Goal: Use online tool/utility: Utilize a website feature to perform a specific function

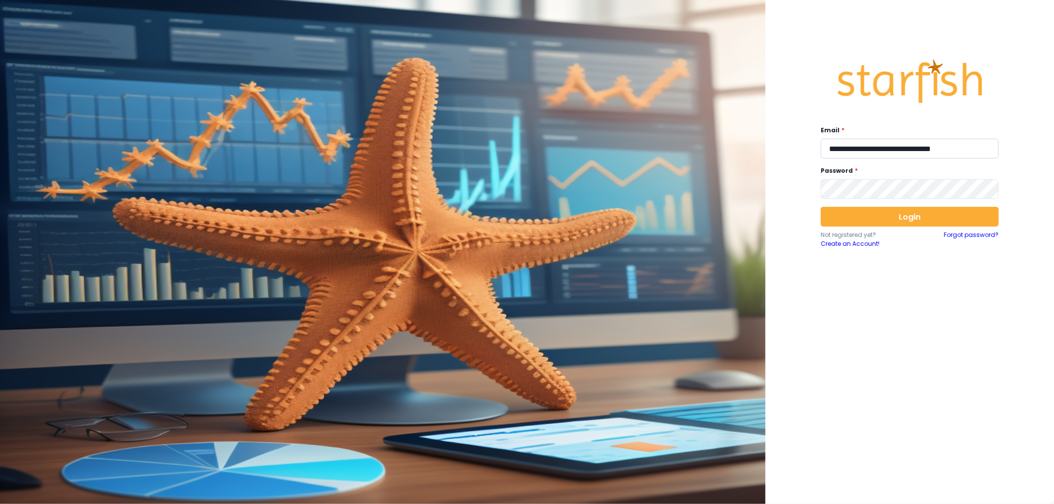
click at [906, 150] on input "**********" at bounding box center [910, 149] width 178 height 20
type input "**********"
click at [911, 230] on div "Login Not registered yet? Create an Account! Forgot password?" at bounding box center [910, 228] width 178 height 42
click at [911, 223] on button "Login" at bounding box center [910, 217] width 178 height 20
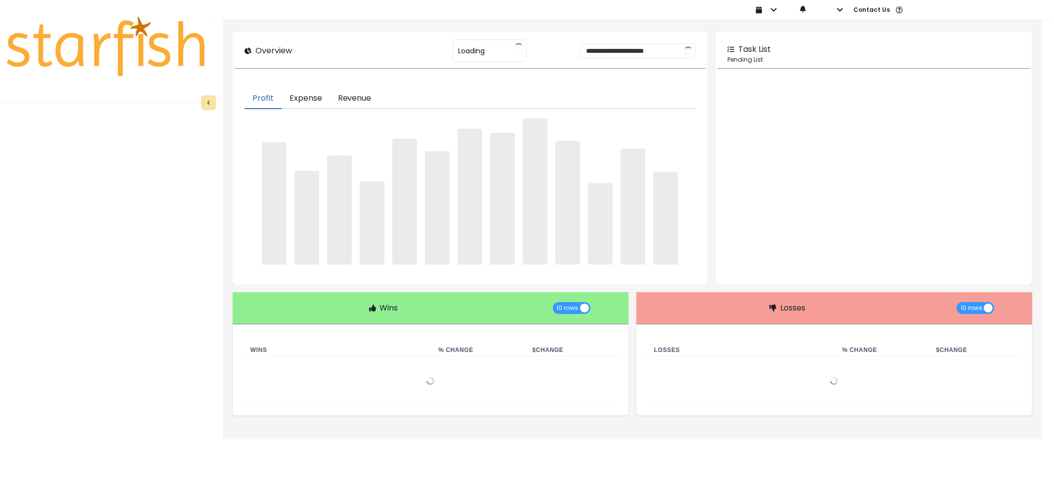
type input "********"
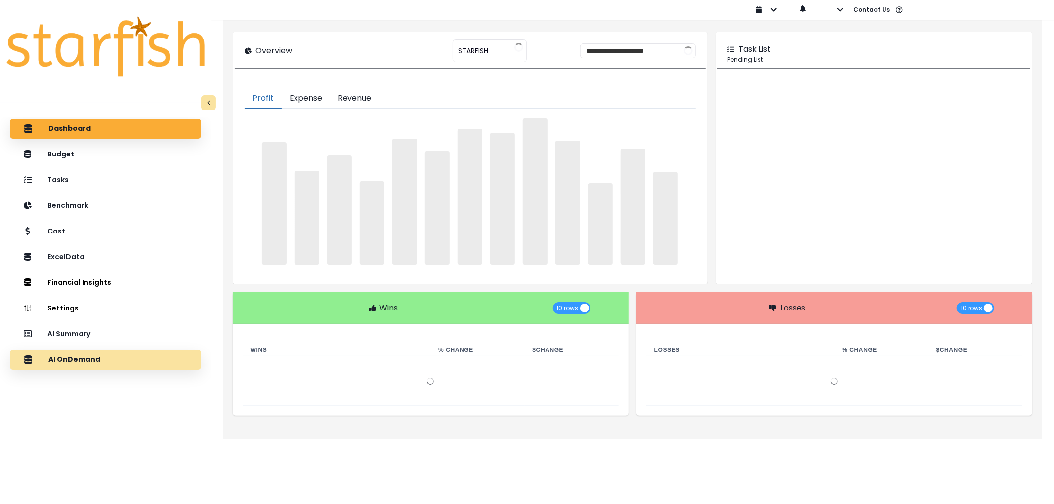
click at [72, 360] on p "AI OnDemand" at bounding box center [74, 360] width 52 height 9
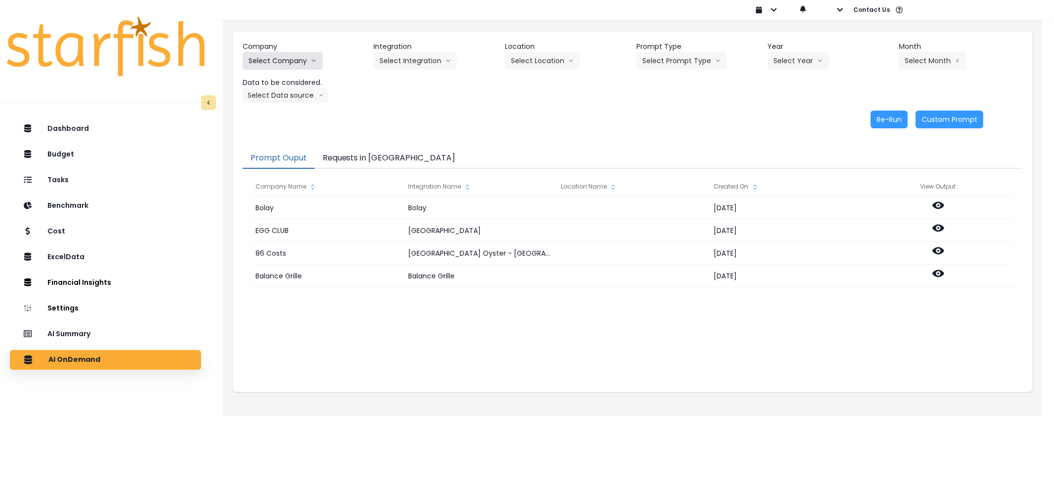
click at [294, 64] on button "Select Company" at bounding box center [283, 61] width 80 height 18
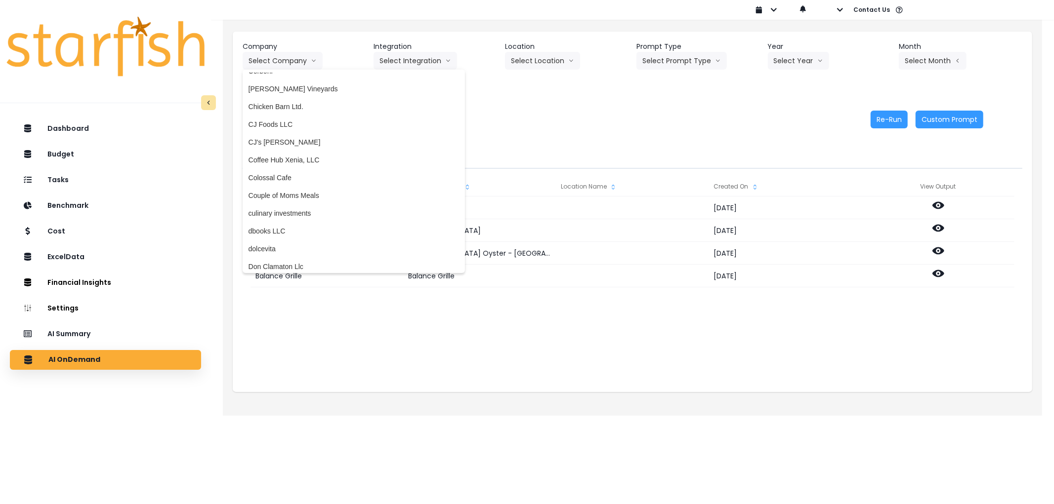
scroll to position [549, 0]
click at [290, 175] on span "Colossal Cafe" at bounding box center [354, 173] width 210 height 10
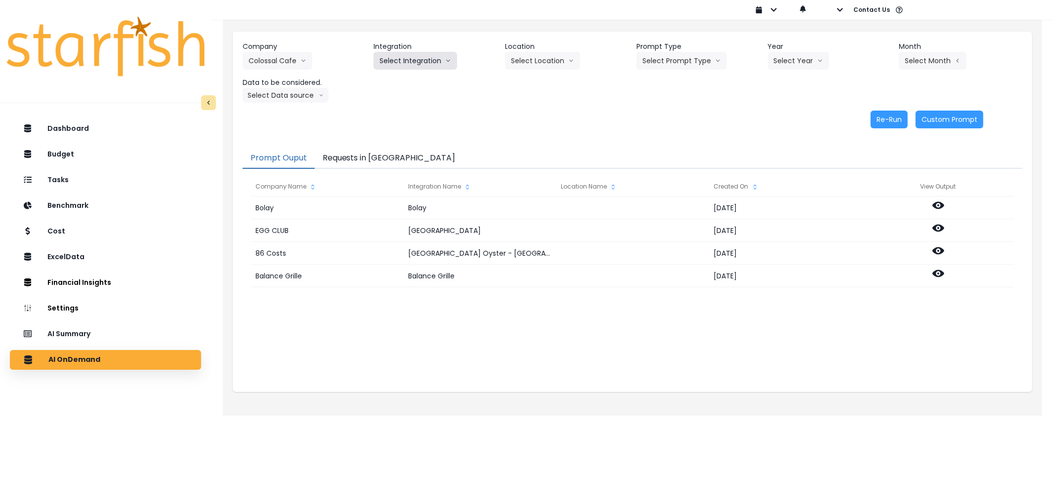
click at [410, 69] on button "Select Integration" at bounding box center [415, 61] width 83 height 18
click at [405, 84] on span "Colossal Cafe" at bounding box center [400, 82] width 43 height 10
click at [699, 60] on button "Select Prompt Type" at bounding box center [681, 61] width 90 height 18
click at [656, 113] on span "Error Task" at bounding box center [670, 117] width 56 height 10
click at [784, 57] on button "Select Year" at bounding box center [798, 61] width 61 height 18
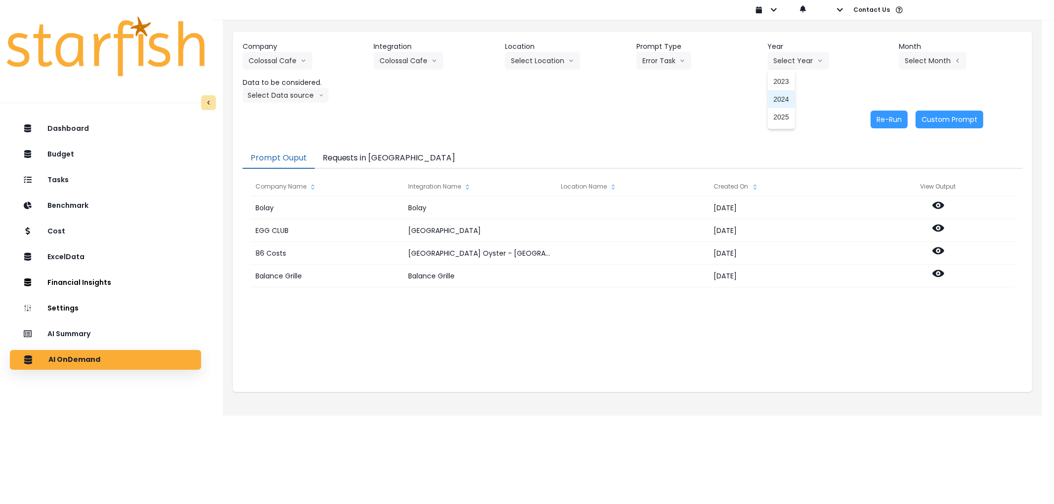
click at [789, 113] on span "2025" at bounding box center [781, 117] width 15 height 10
click at [932, 60] on button "Select Month" at bounding box center [933, 61] width 68 height 18
click at [876, 191] on span "Aug" at bounding box center [883, 188] width 19 height 10
click at [255, 89] on button "Select Data source" at bounding box center [286, 95] width 86 height 15
click at [268, 109] on li "Comparison overtime" at bounding box center [282, 115] width 78 height 18
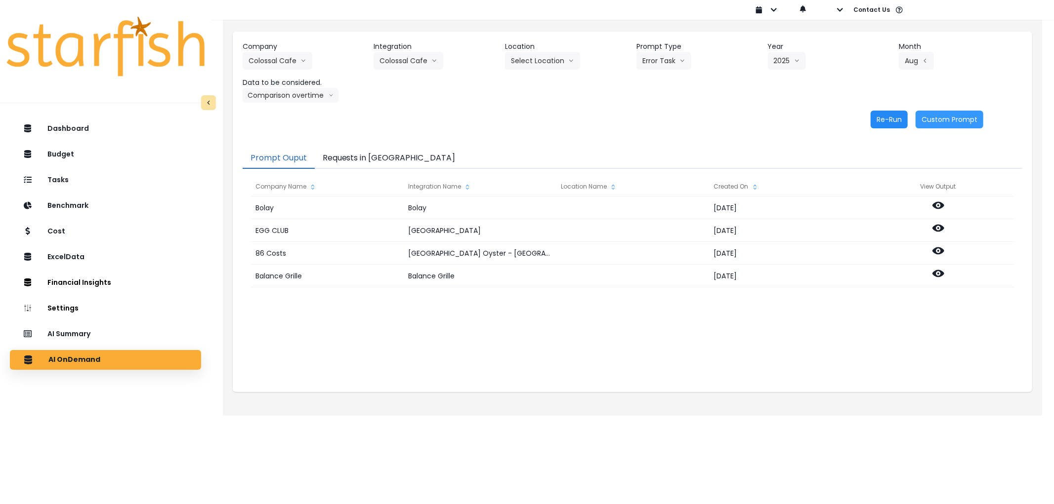
click at [882, 122] on button "Re-Run" at bounding box center [889, 120] width 37 height 18
click at [377, 158] on button "Requests in [GEOGRAPHIC_DATA]" at bounding box center [389, 158] width 149 height 21
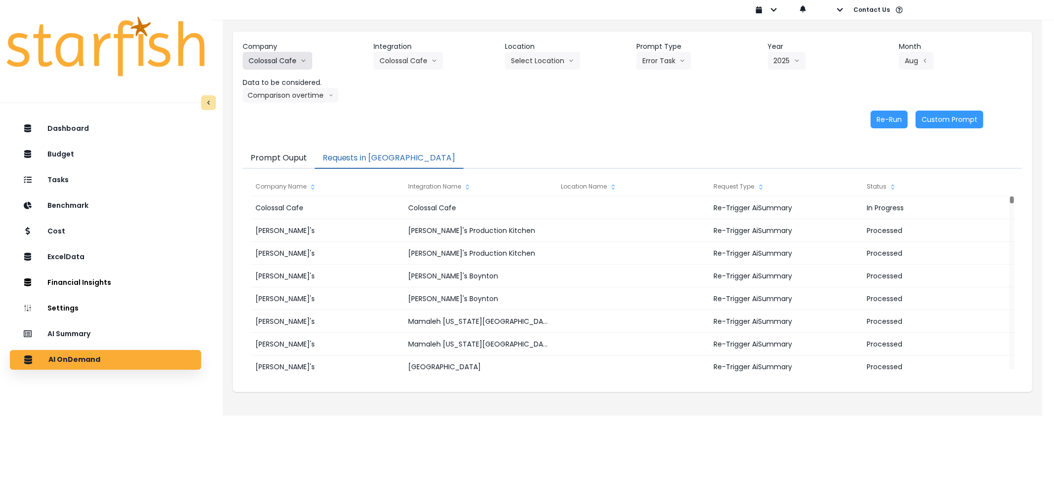
click at [276, 61] on button "Colossal Cafe" at bounding box center [278, 61] width 70 height 18
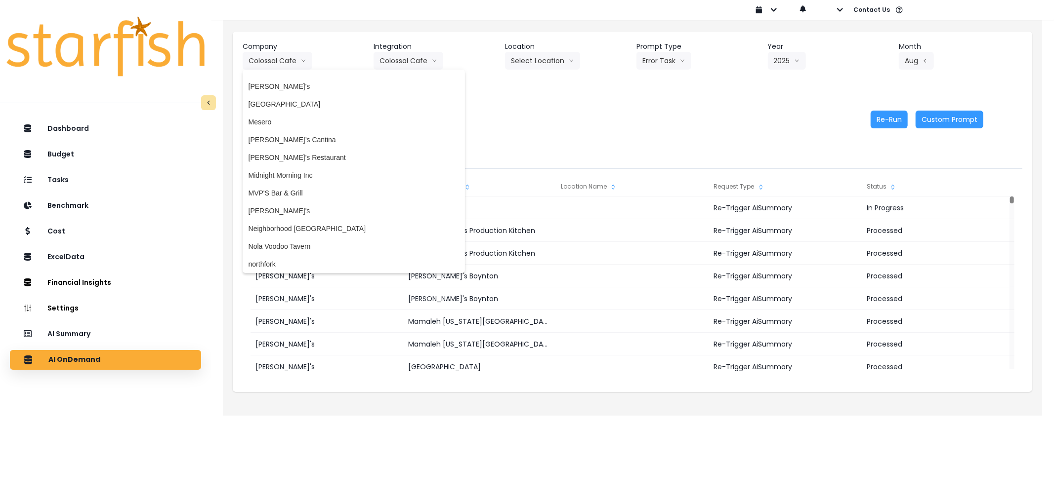
scroll to position [1700, 0]
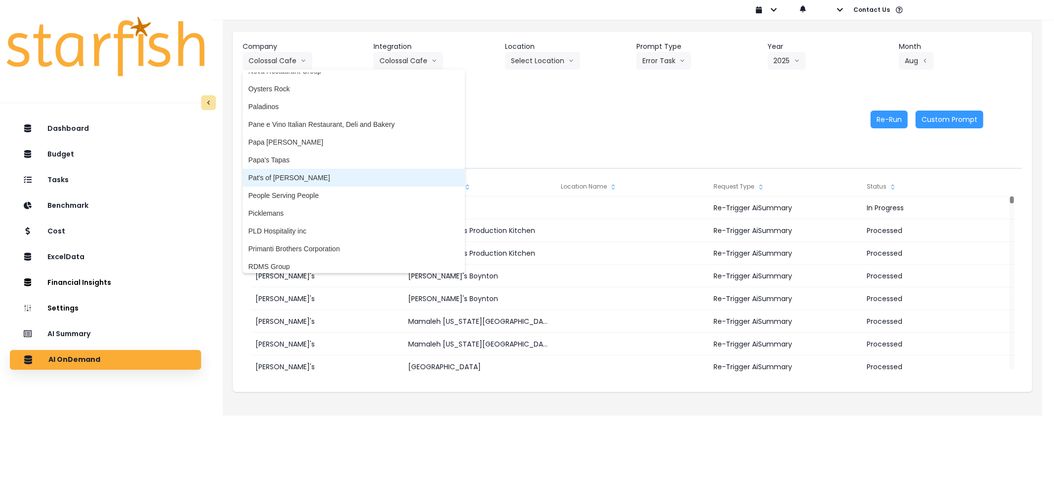
click at [314, 179] on span "Pat's of [PERSON_NAME]" at bounding box center [354, 178] width 210 height 10
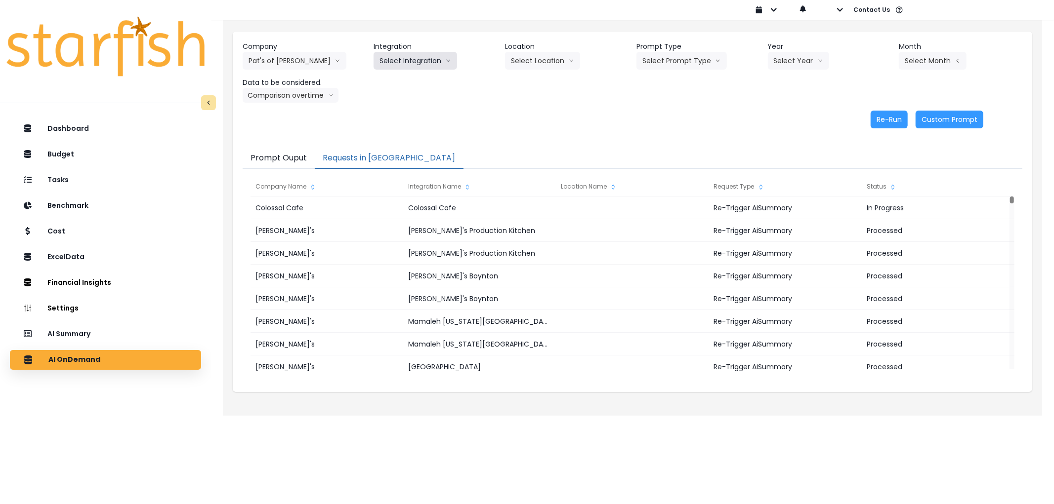
click at [415, 62] on button "Select Integration" at bounding box center [415, 61] width 83 height 18
click at [401, 84] on span "QuickBooks Online" at bounding box center [408, 82] width 59 height 10
click at [670, 60] on button "Select Prompt Type" at bounding box center [681, 61] width 90 height 18
click at [668, 109] on li "Error Task" at bounding box center [670, 117] width 68 height 18
click at [779, 63] on button "Select Year" at bounding box center [798, 61] width 61 height 18
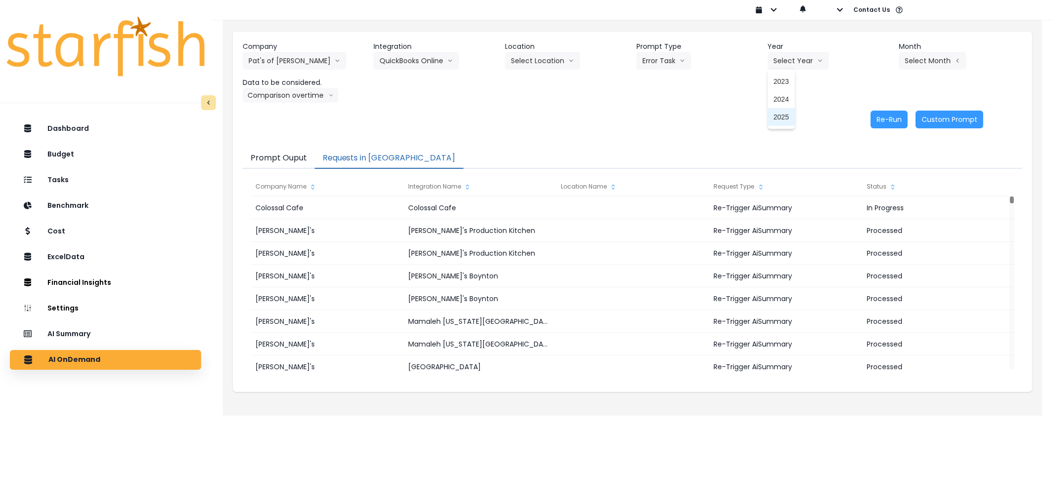
drag, startPoint x: 785, startPoint y: 118, endPoint x: 861, endPoint y: 70, distance: 90.1
click at [787, 118] on span "2025" at bounding box center [781, 117] width 15 height 10
click at [918, 62] on button "Select Month" at bounding box center [933, 61] width 68 height 18
click at [876, 189] on span "Aug" at bounding box center [883, 188] width 19 height 10
click at [875, 115] on button "Re-Run" at bounding box center [889, 120] width 37 height 18
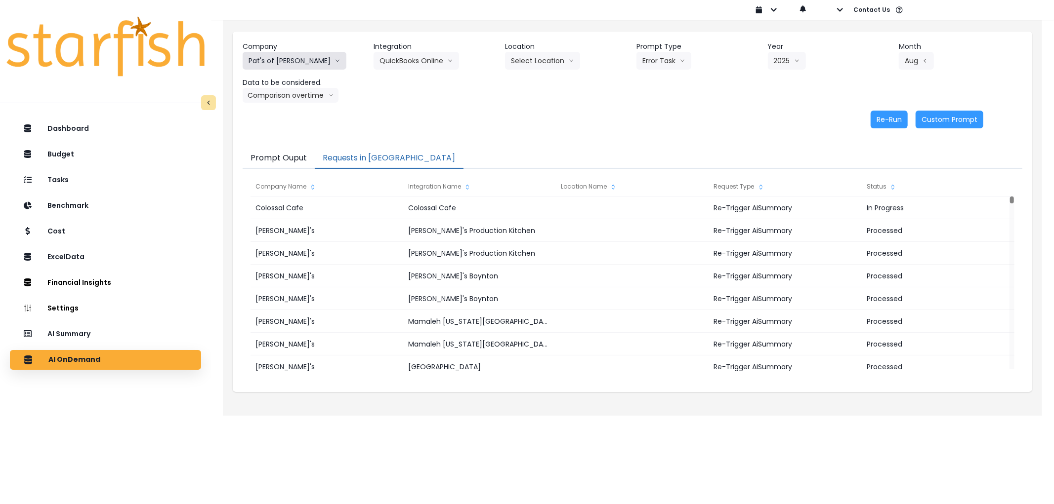
click at [281, 62] on button "Pat's of [PERSON_NAME]" at bounding box center [295, 61] width 104 height 18
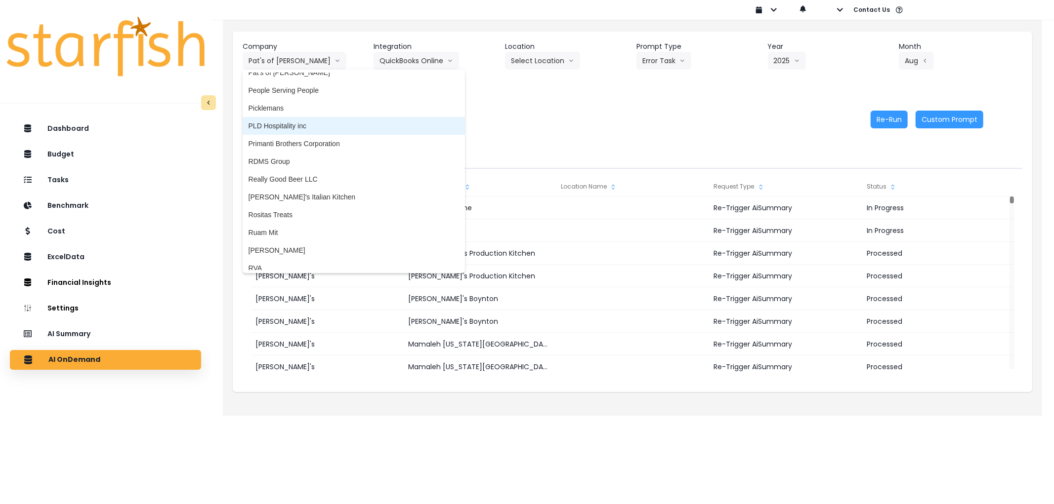
scroll to position [1810, 0]
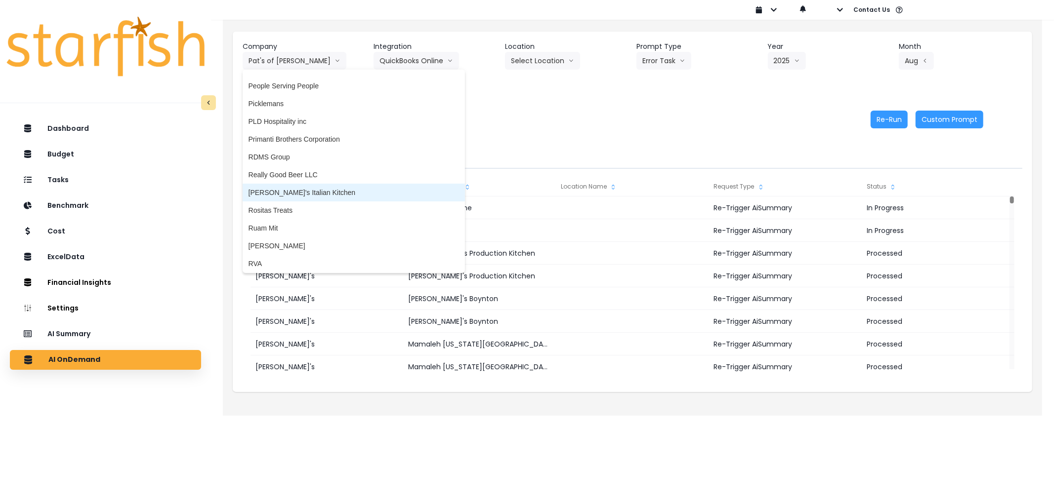
click at [321, 188] on span "[PERSON_NAME]'s Italian Kitchen" at bounding box center [354, 193] width 210 height 10
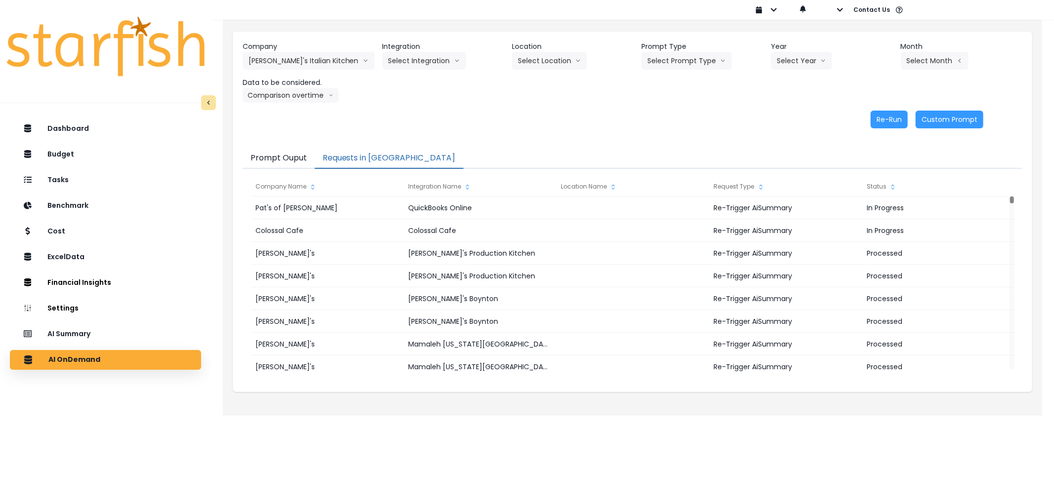
click at [406, 48] on header "Integration" at bounding box center [443, 47] width 122 height 10
click at [407, 56] on button "Select Integration" at bounding box center [423, 61] width 83 height 18
click at [404, 73] on li "Quickbooks Online" at bounding box center [417, 82] width 70 height 18
drag, startPoint x: 695, startPoint y: 58, endPoint x: 688, endPoint y: 73, distance: 16.6
click at [695, 58] on button "Select Prompt Type" at bounding box center [686, 61] width 90 height 18
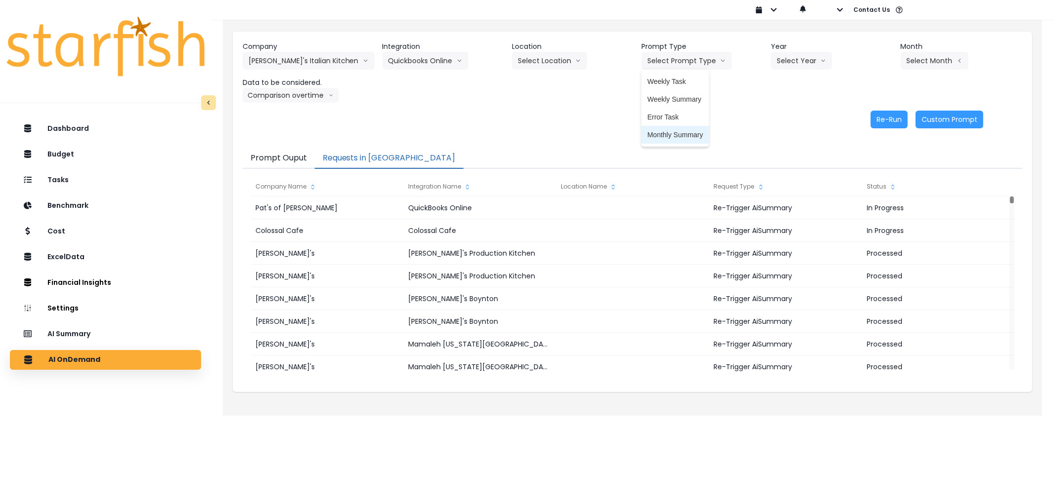
click at [665, 126] on li "Monthly Summary" at bounding box center [675, 135] width 68 height 18
click at [684, 65] on button "Monthly Summary" at bounding box center [683, 61] width 85 height 18
click at [665, 111] on li "Error Task" at bounding box center [675, 117] width 68 height 18
click at [801, 61] on button "Select Year" at bounding box center [801, 61] width 61 height 18
click at [787, 114] on span "2025" at bounding box center [784, 117] width 15 height 10
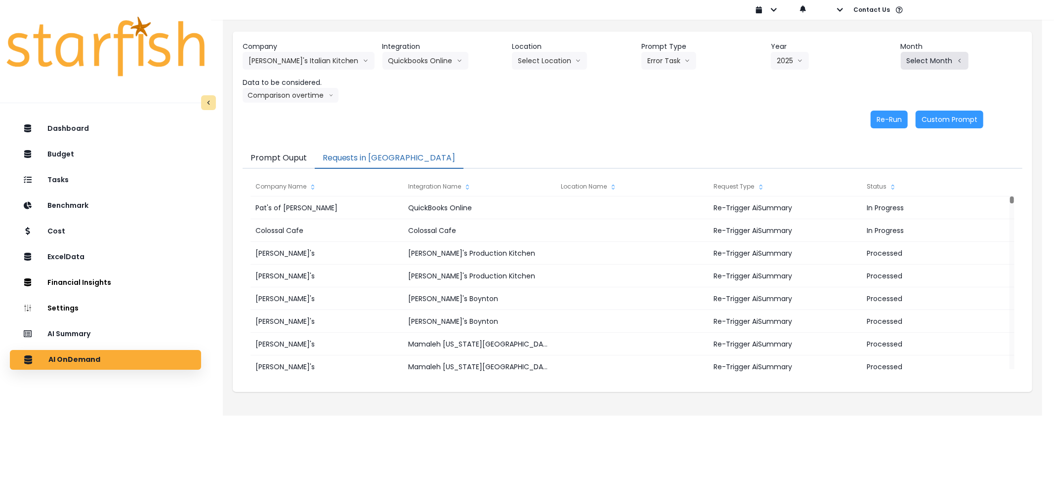
click at [936, 65] on button "Select Month" at bounding box center [935, 61] width 68 height 18
click at [878, 193] on span "Aug" at bounding box center [884, 188] width 19 height 10
click at [901, 122] on button "Re-Run" at bounding box center [889, 120] width 37 height 18
click at [292, 57] on button "[PERSON_NAME]'s Italian Kitchen" at bounding box center [309, 61] width 132 height 18
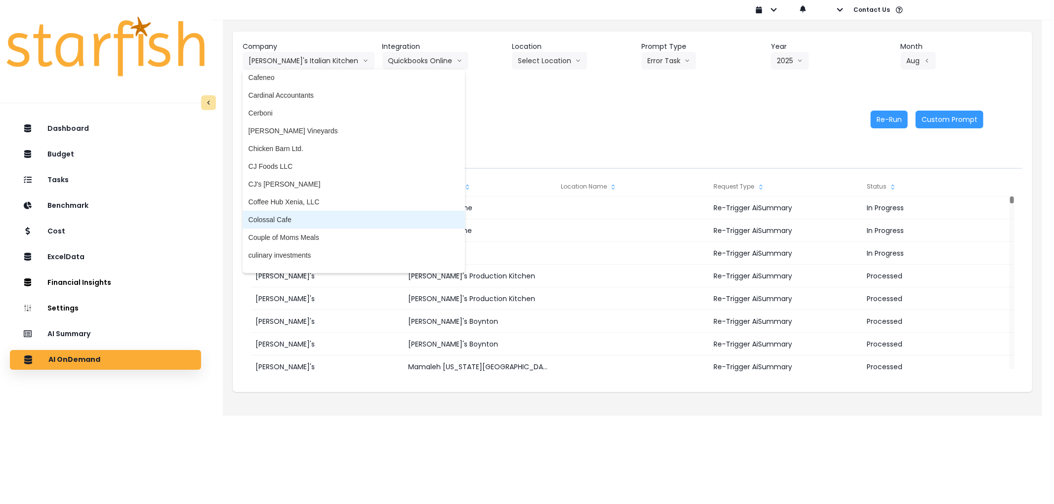
scroll to position [458, 0]
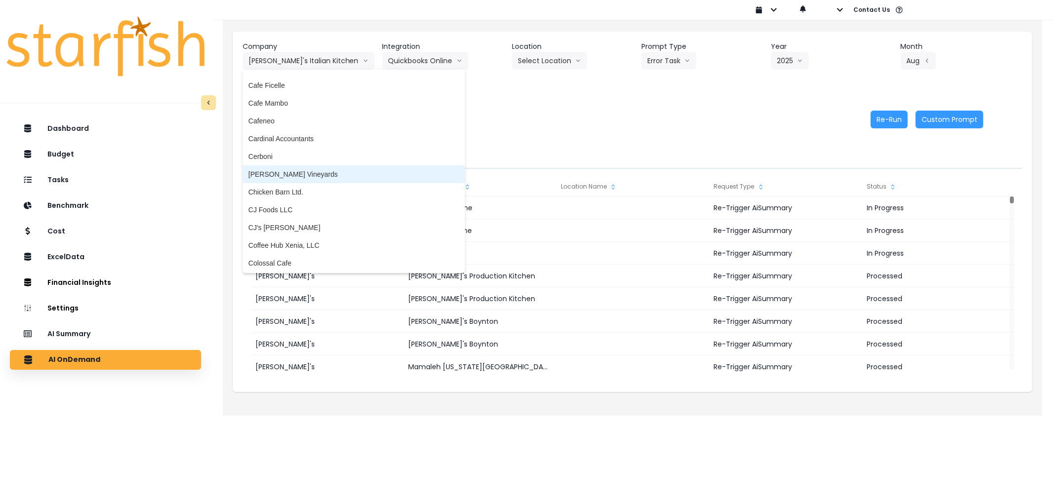
click at [288, 170] on span "[PERSON_NAME] Vineyards" at bounding box center [354, 174] width 210 height 10
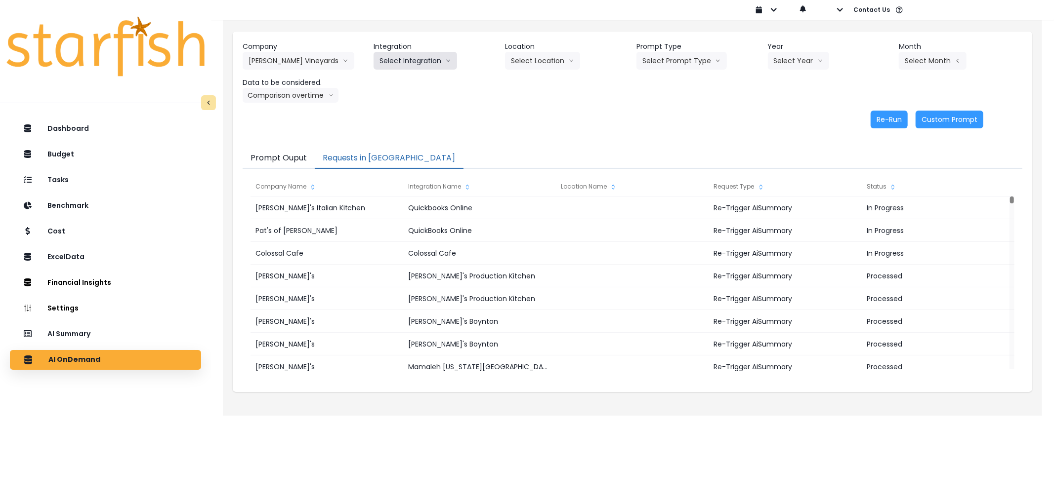
click at [404, 60] on button "Select Integration" at bounding box center [415, 61] width 83 height 18
click at [402, 85] on span "Quickbooks Online" at bounding box center [408, 82] width 58 height 10
click at [683, 60] on button "Select Prompt Type" at bounding box center [681, 61] width 90 height 18
click at [666, 110] on li "Error Task" at bounding box center [670, 117] width 68 height 18
click at [800, 56] on button "Select Year" at bounding box center [798, 61] width 61 height 18
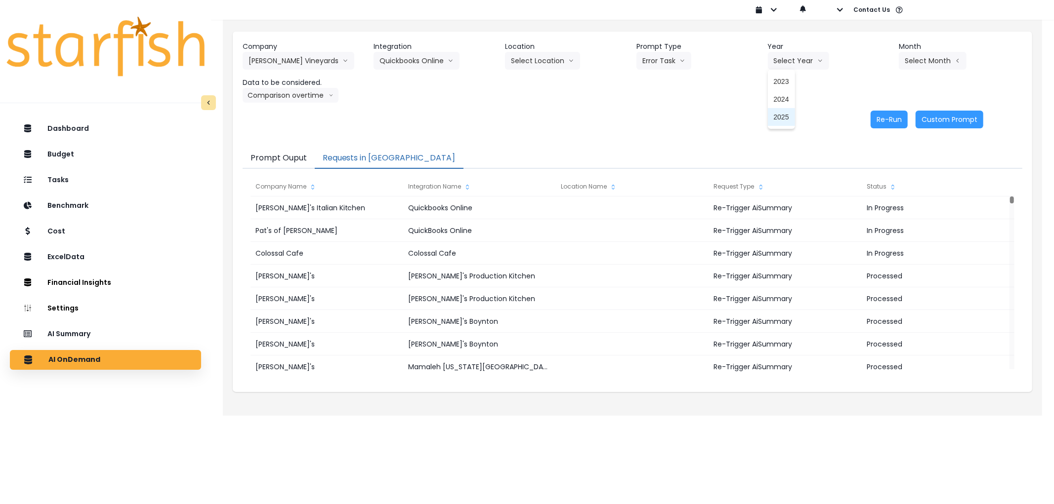
click at [781, 116] on span "2025" at bounding box center [781, 117] width 15 height 10
click at [926, 57] on button "Select Month" at bounding box center [933, 61] width 68 height 18
click at [881, 189] on span "Aug" at bounding box center [883, 188] width 19 height 10
click at [890, 121] on button "Re-Run" at bounding box center [889, 120] width 37 height 18
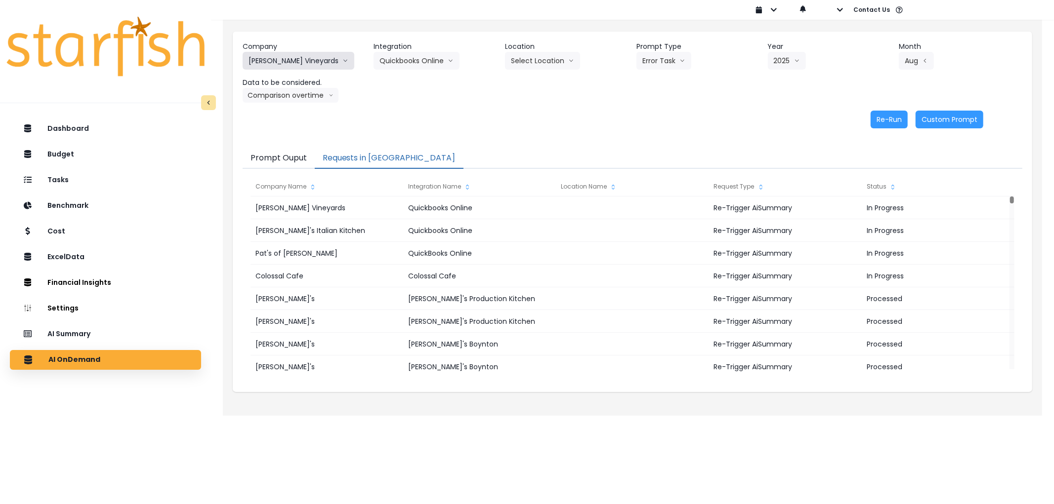
click at [299, 67] on button "[PERSON_NAME] Vineyards" at bounding box center [299, 61] width 112 height 18
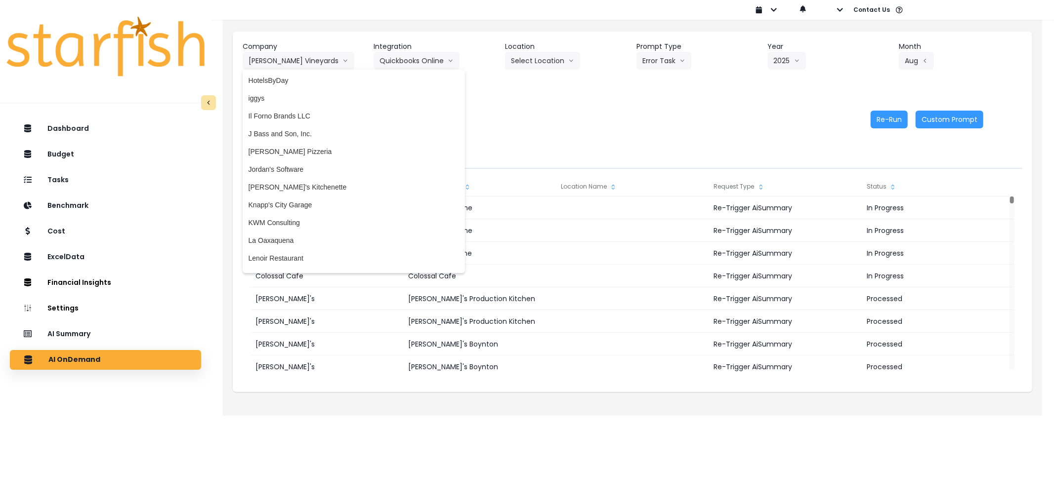
scroll to position [1227, 0]
click at [314, 170] on span "Knapp's City Garage" at bounding box center [354, 171] width 210 height 10
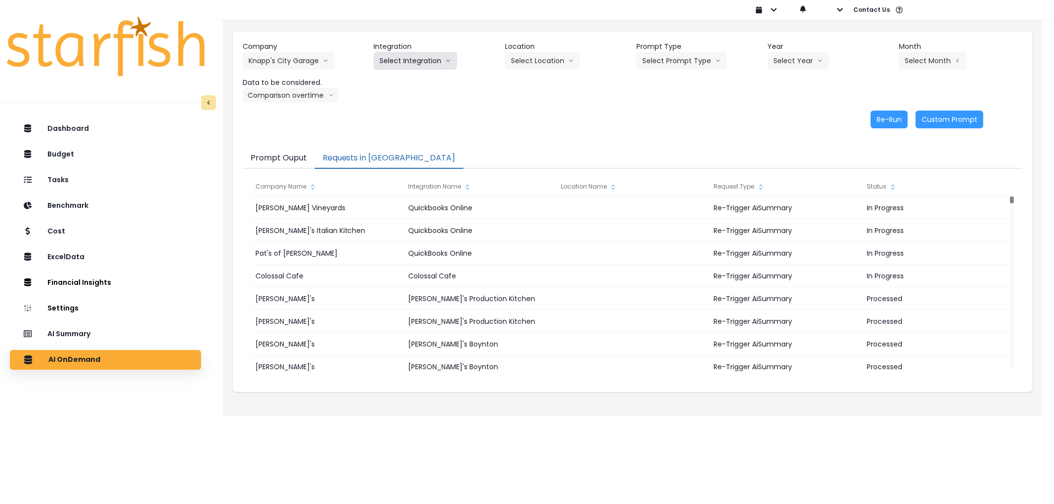
click at [418, 53] on button "Select Integration" at bounding box center [415, 61] width 83 height 18
click at [392, 77] on span "Quickbooks" at bounding box center [397, 82] width 36 height 10
click at [660, 56] on button "Select Prompt Type" at bounding box center [681, 61] width 90 height 18
click at [669, 113] on span "Error Task" at bounding box center [670, 117] width 56 height 10
click at [801, 60] on button "Select Year" at bounding box center [798, 61] width 61 height 18
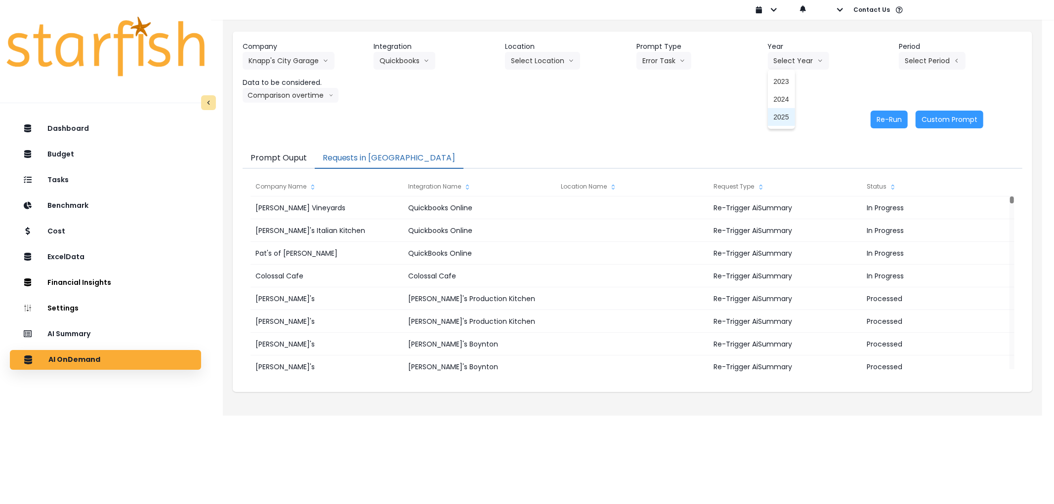
drag, startPoint x: 784, startPoint y: 111, endPoint x: 875, endPoint y: 68, distance: 101.0
click at [786, 111] on li "2025" at bounding box center [781, 117] width 27 height 18
click at [926, 55] on button "Select Period" at bounding box center [932, 61] width 67 height 18
click at [930, 69] on button "Select Period" at bounding box center [932, 61] width 67 height 18
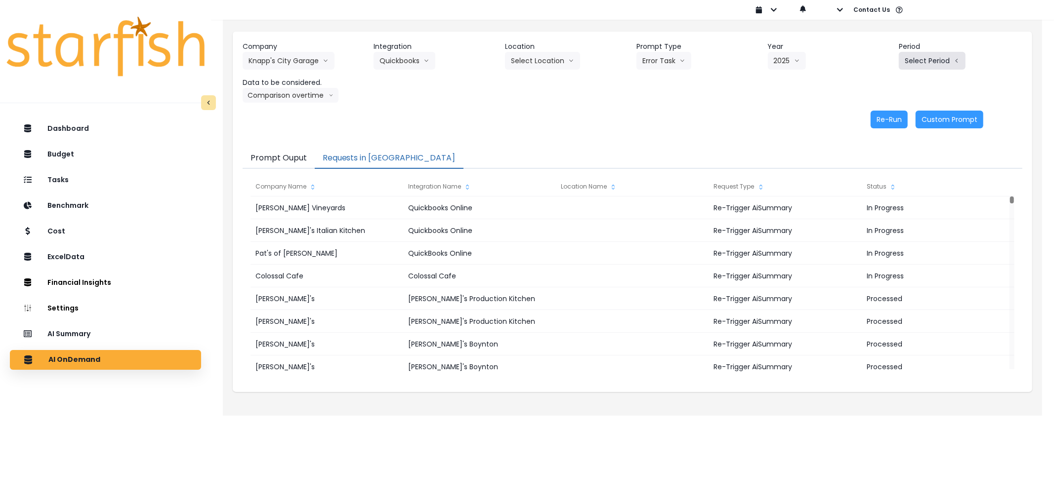
click at [930, 69] on button "Select Period" at bounding box center [932, 61] width 67 height 18
click at [396, 58] on button "Quickbooks" at bounding box center [405, 61] width 62 height 18
click at [394, 74] on li "Quickbooks" at bounding box center [398, 82] width 48 height 18
click at [695, 62] on button "Select Prompt Type" at bounding box center [681, 61] width 90 height 18
click at [671, 113] on span "Error Task" at bounding box center [670, 117] width 56 height 10
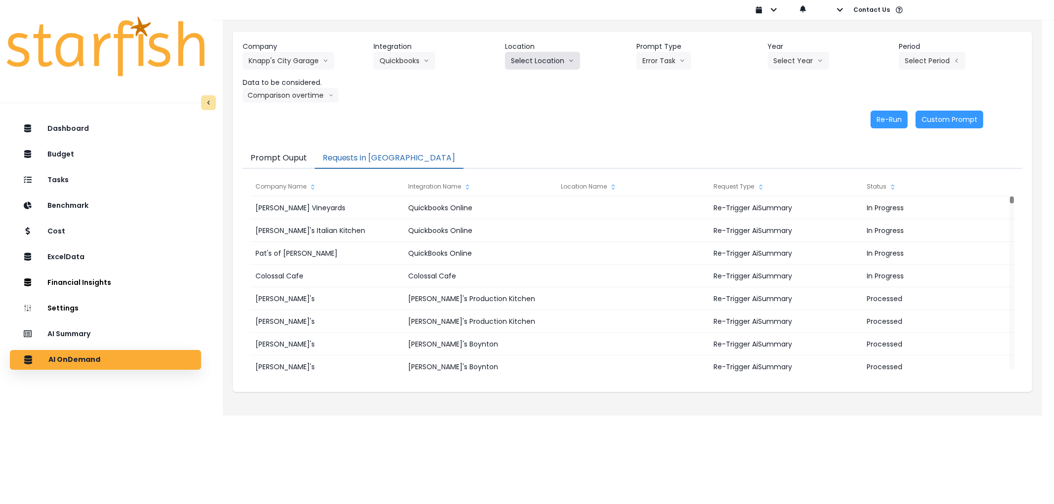
click at [540, 67] on button "Select Location" at bounding box center [542, 61] width 75 height 18
click at [536, 80] on span "All Locations" at bounding box center [530, 82] width 39 height 10
click at [793, 56] on button "Select Year" at bounding box center [798, 61] width 61 height 18
click at [786, 112] on span "2025" at bounding box center [781, 117] width 15 height 10
click at [912, 62] on button "Select Period" at bounding box center [932, 61] width 67 height 18
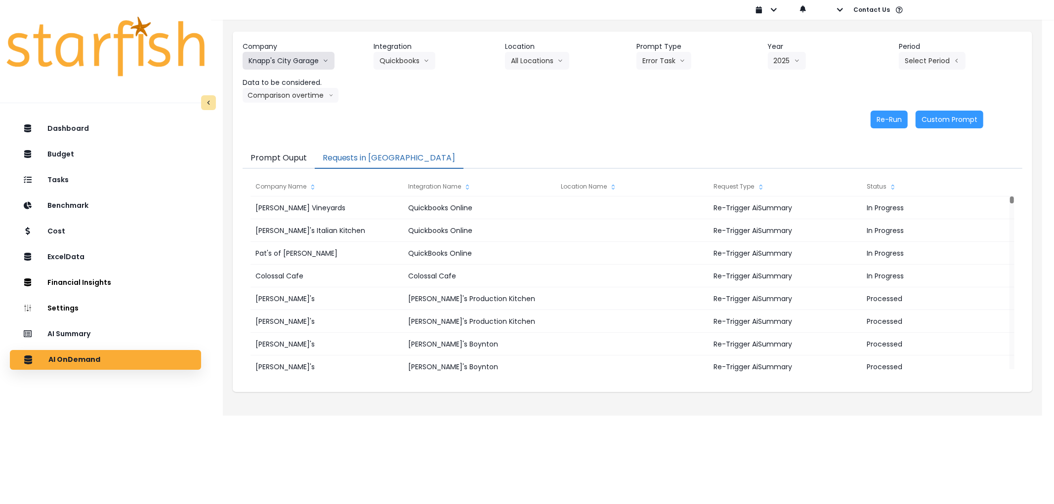
click at [271, 60] on button "Knapp's City Garage" at bounding box center [289, 61] width 92 height 18
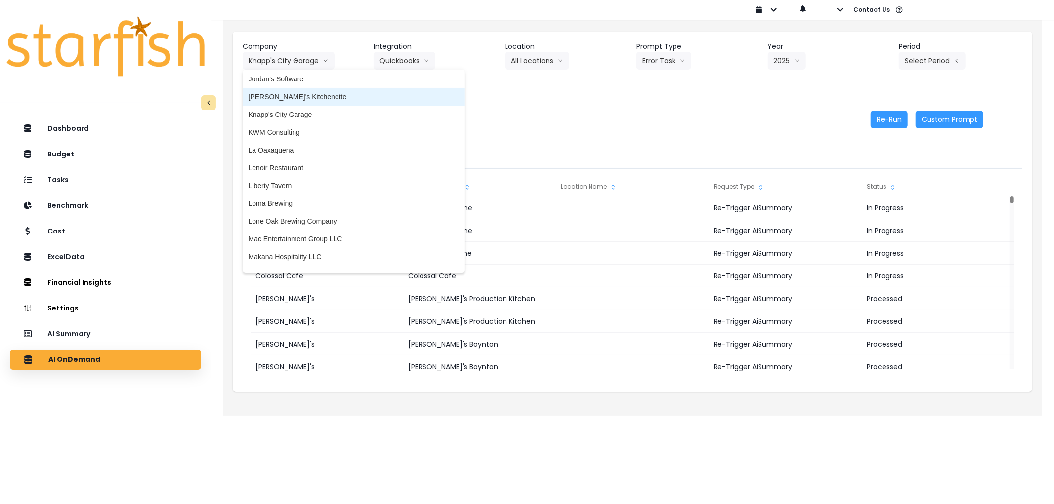
scroll to position [1282, 0]
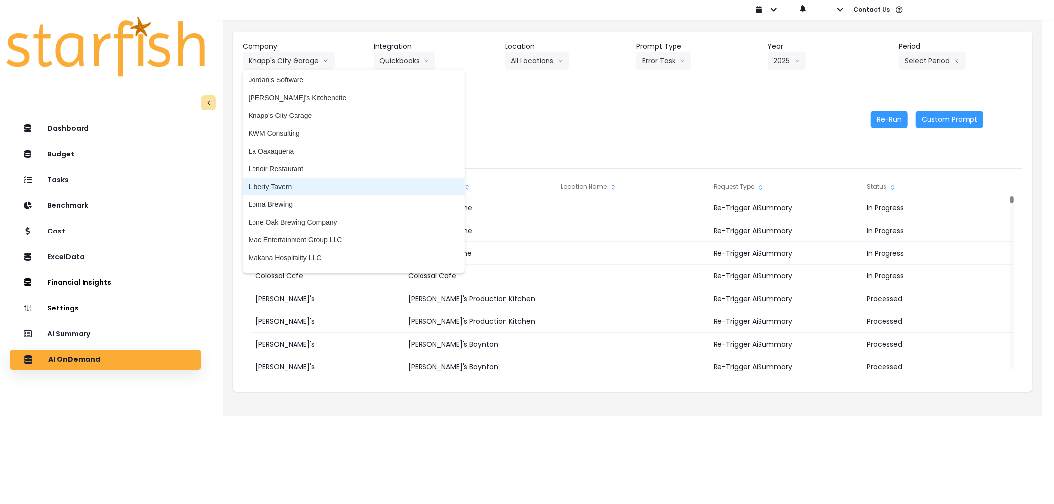
click at [281, 183] on span "Liberty Tavern" at bounding box center [354, 187] width 210 height 10
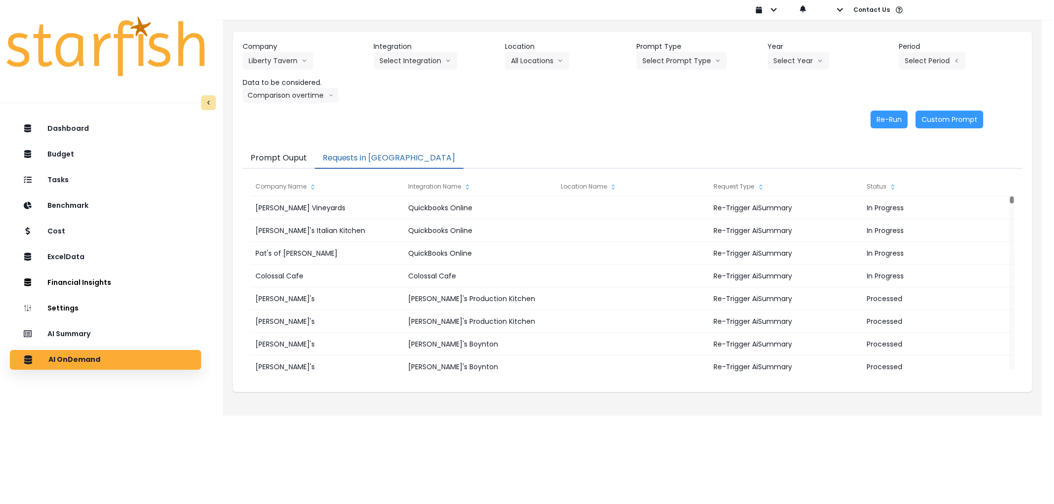
click at [414, 70] on div "Company Liberty Tavern 86 Costs Asti Bagel Cafe Balance Grille Bald Ginger Bar …" at bounding box center [633, 72] width 780 height 61
click at [414, 68] on button "Select Integration" at bounding box center [415, 61] width 83 height 18
click at [380, 81] on span "QBO" at bounding box center [386, 82] width 15 height 10
click at [656, 59] on button "Select Prompt Type" at bounding box center [681, 61] width 90 height 18
drag, startPoint x: 664, startPoint y: 113, endPoint x: 827, endPoint y: 64, distance: 170.1
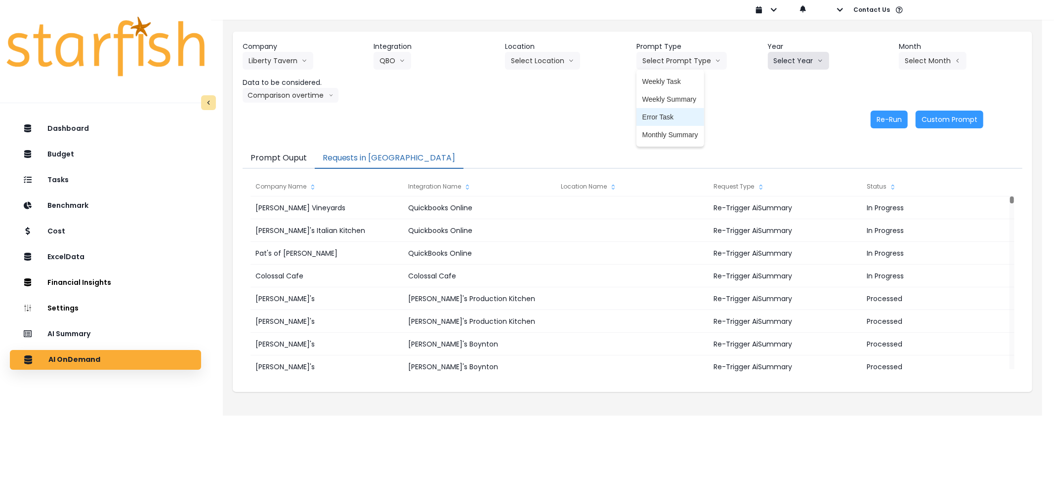
click at [665, 113] on span "Error Task" at bounding box center [670, 117] width 56 height 10
click at [828, 63] on button "Select Year" at bounding box center [798, 61] width 61 height 18
click at [784, 125] on li "2025" at bounding box center [781, 117] width 27 height 18
click at [933, 62] on button "Select Month" at bounding box center [933, 61] width 68 height 18
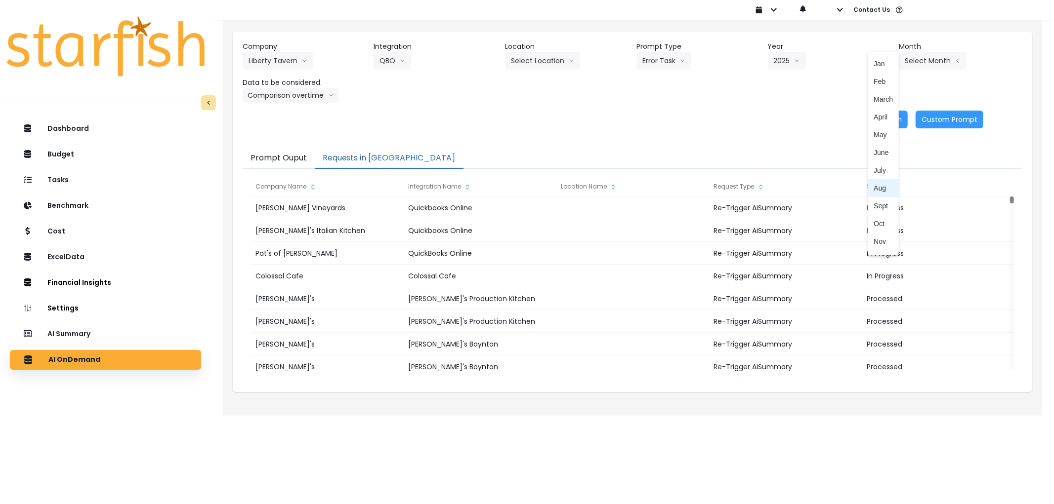
click at [882, 189] on span "Aug" at bounding box center [883, 188] width 19 height 10
click at [878, 120] on button "Re-Run" at bounding box center [889, 120] width 37 height 18
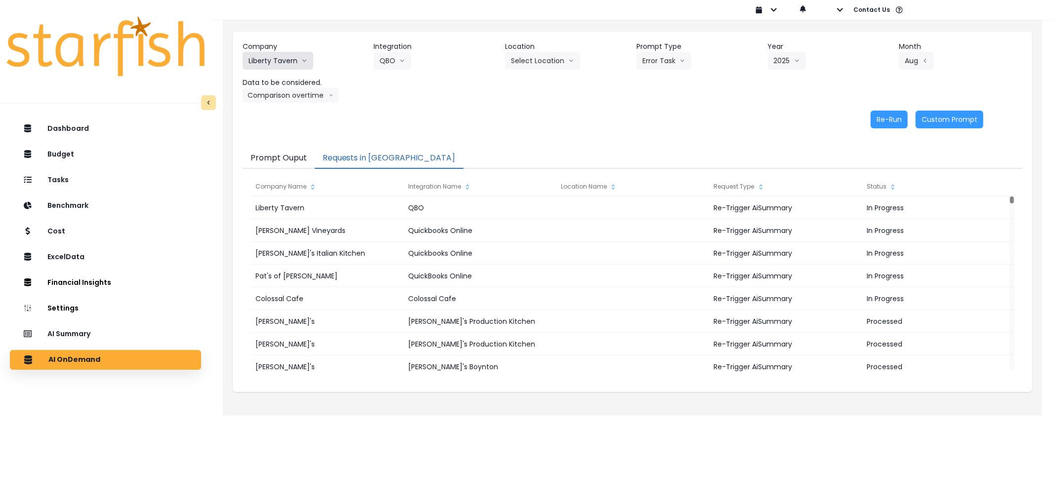
click at [257, 58] on button "Liberty Tavern" at bounding box center [278, 61] width 71 height 18
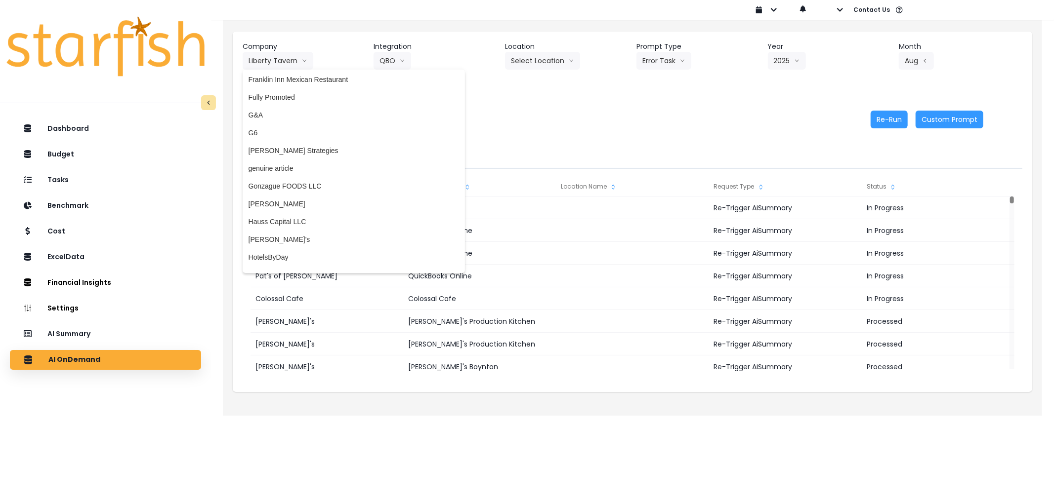
scroll to position [1008, 0]
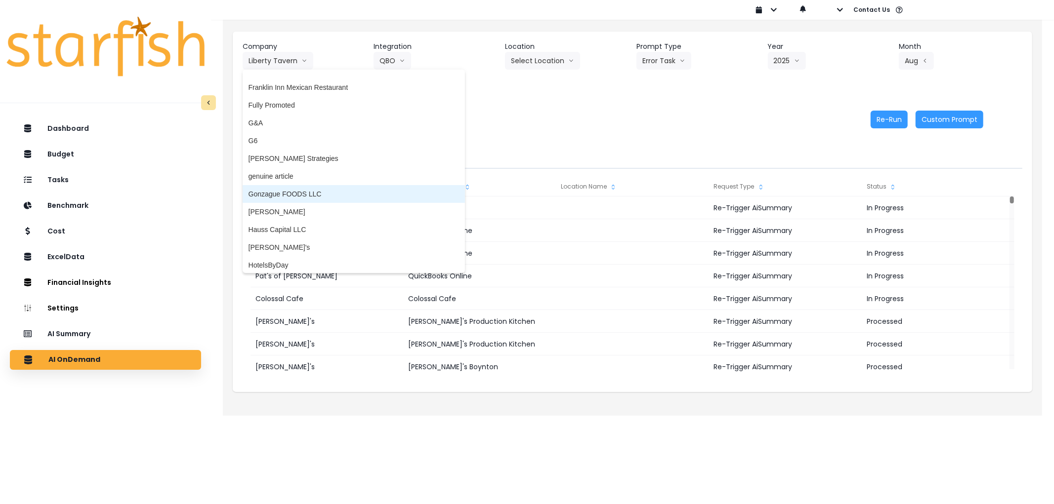
click at [324, 189] on span "Gonzague FOODS LLC" at bounding box center [354, 194] width 210 height 10
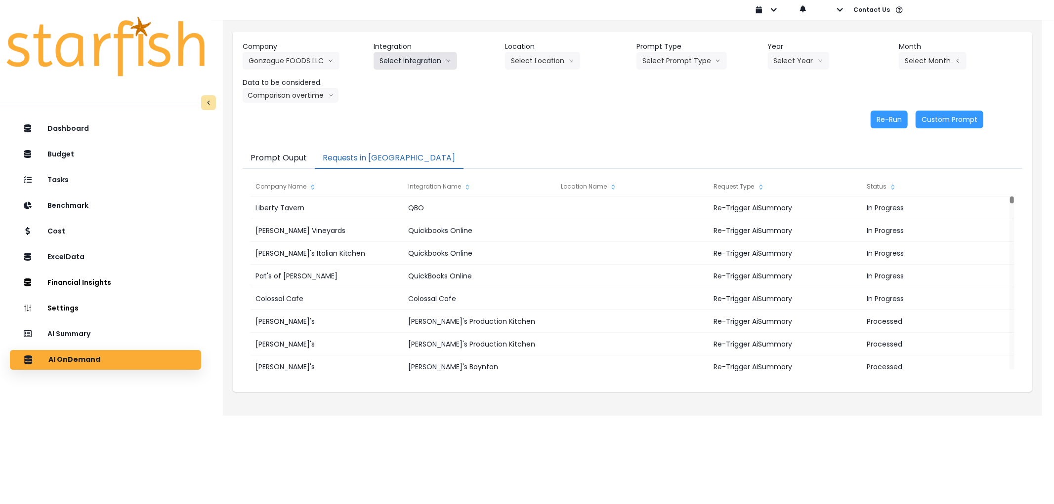
click at [424, 56] on button "Select Integration" at bounding box center [415, 61] width 83 height 18
click at [407, 78] on span "quickbooks" at bounding box center [396, 82] width 35 height 10
click at [667, 66] on button "Select Prompt Type" at bounding box center [681, 61] width 90 height 18
drag, startPoint x: 657, startPoint y: 114, endPoint x: 817, endPoint y: 62, distance: 167.7
click at [659, 113] on span "Error Task" at bounding box center [670, 117] width 56 height 10
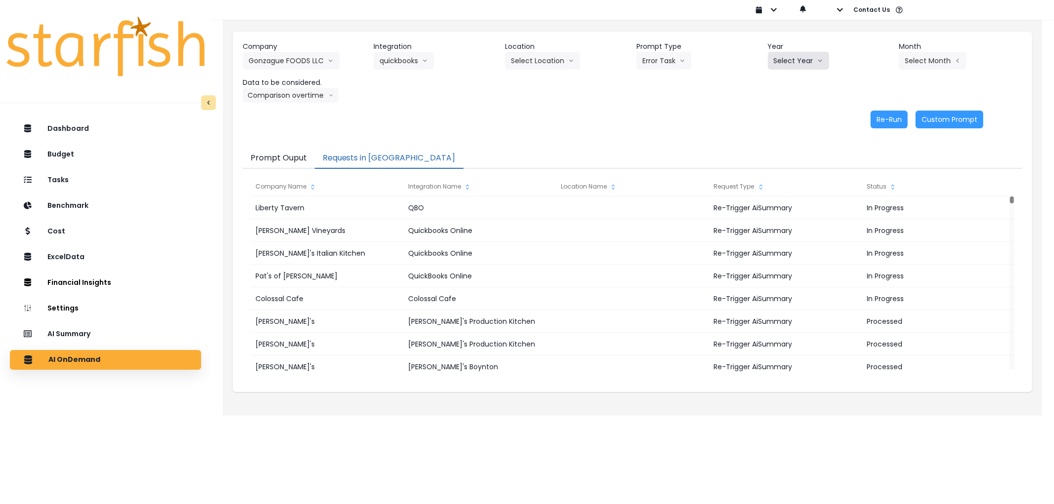
click at [817, 62] on icon "arrow down line" at bounding box center [820, 61] width 6 height 10
drag, startPoint x: 783, startPoint y: 119, endPoint x: 879, endPoint y: 81, distance: 103.6
click at [787, 118] on span "2025" at bounding box center [781, 117] width 15 height 10
click at [945, 63] on button "Select Month" at bounding box center [933, 61] width 68 height 18
click at [874, 188] on span "Aug" at bounding box center [883, 188] width 19 height 10
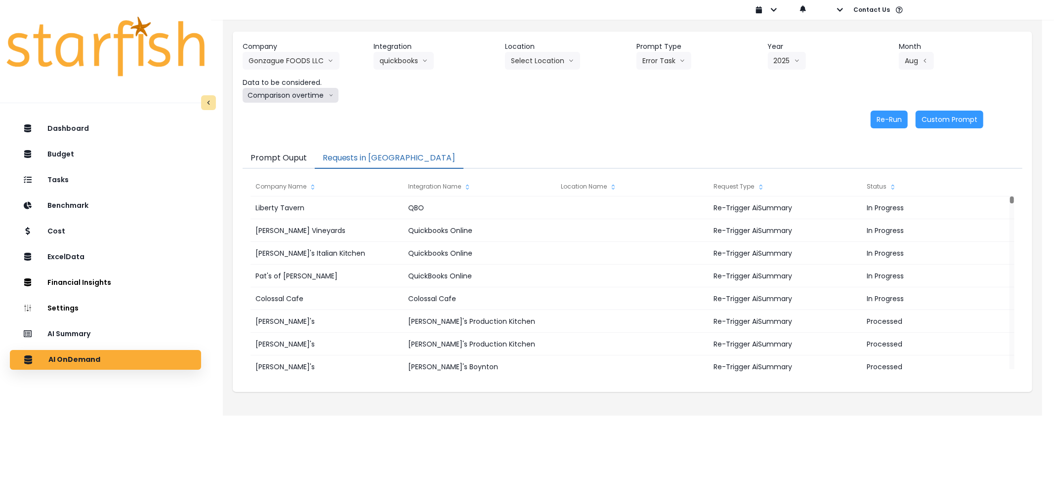
click at [287, 94] on button "Comparison overtime" at bounding box center [291, 95] width 96 height 15
click at [891, 120] on button "Re-Run" at bounding box center [889, 120] width 37 height 18
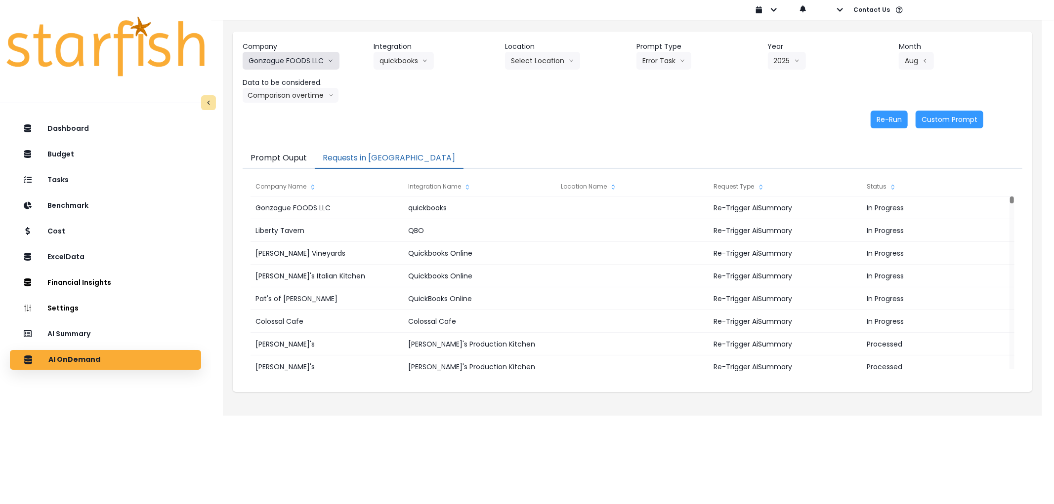
click at [300, 62] on button "Gonzague FOODS LLC" at bounding box center [291, 61] width 97 height 18
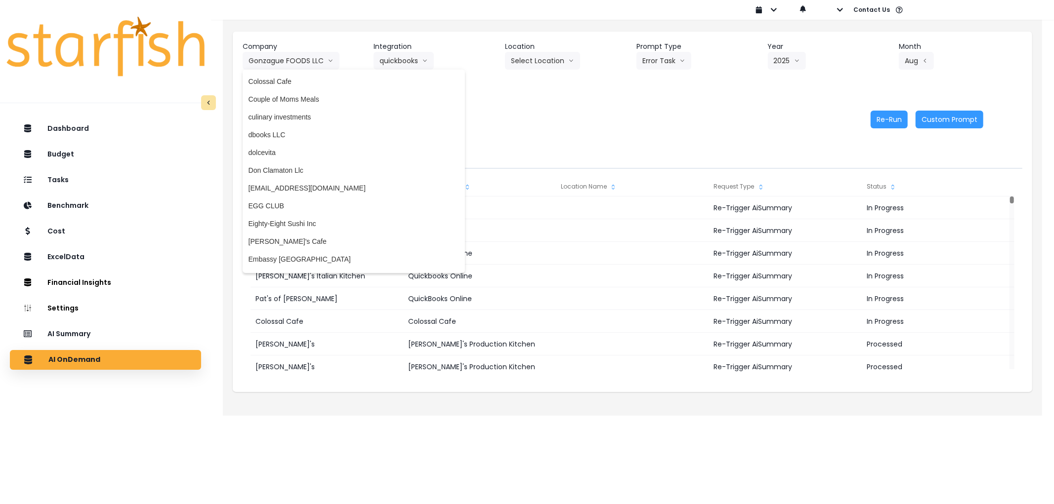
scroll to position [608, 0]
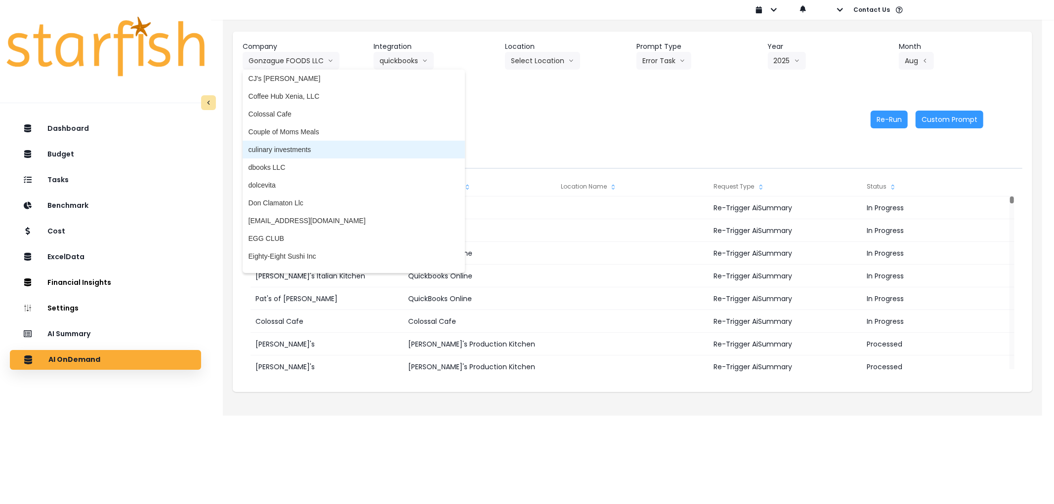
click at [336, 152] on span "culinary investments" at bounding box center [354, 150] width 210 height 10
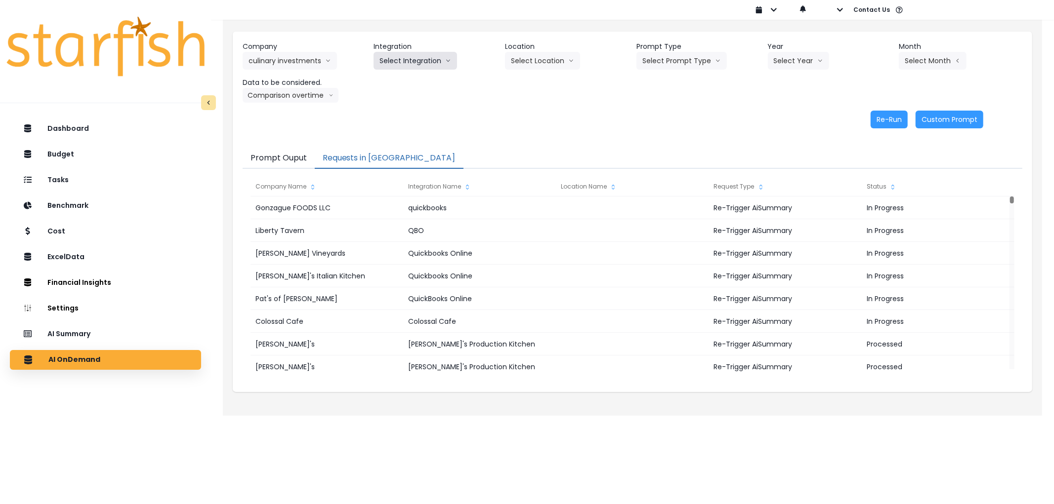
click at [403, 59] on button "Select Integration" at bounding box center [415, 61] width 83 height 18
drag, startPoint x: 403, startPoint y: 80, endPoint x: 594, endPoint y: 47, distance: 194.5
click at [405, 80] on span "Culinary Investments" at bounding box center [411, 82] width 65 height 10
click at [658, 63] on button "Select Prompt Type" at bounding box center [681, 61] width 90 height 18
click at [661, 115] on span "Error Task" at bounding box center [670, 117] width 56 height 10
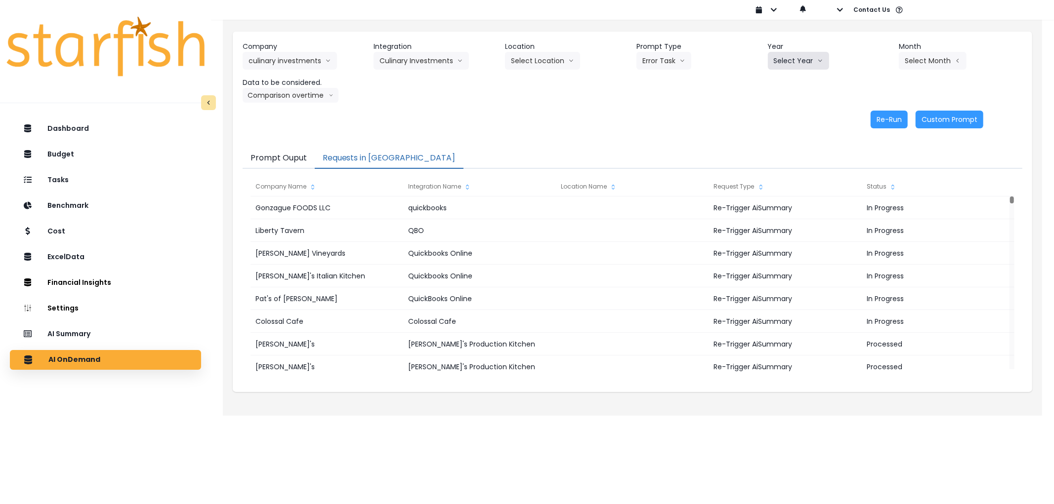
click at [774, 66] on button "Select Year" at bounding box center [798, 61] width 61 height 18
click at [785, 116] on span "2025" at bounding box center [781, 117] width 15 height 10
click at [912, 62] on button "Select Month" at bounding box center [933, 61] width 68 height 18
click at [881, 152] on span "June" at bounding box center [883, 153] width 19 height 10
click at [882, 115] on button "Re-Run" at bounding box center [889, 120] width 37 height 18
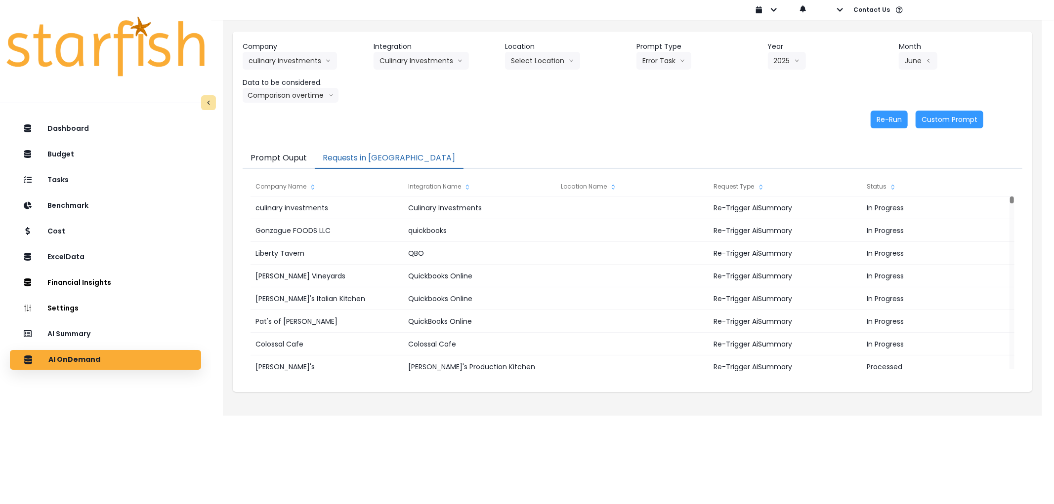
click at [913, 42] on header "Month" at bounding box center [961, 47] width 124 height 10
click at [919, 52] on button "June" at bounding box center [918, 61] width 39 height 18
click at [876, 168] on span "July" at bounding box center [883, 171] width 19 height 10
click at [906, 123] on button "Re-Run" at bounding box center [889, 120] width 37 height 18
click at [319, 66] on button "culinary investments" at bounding box center [290, 61] width 94 height 18
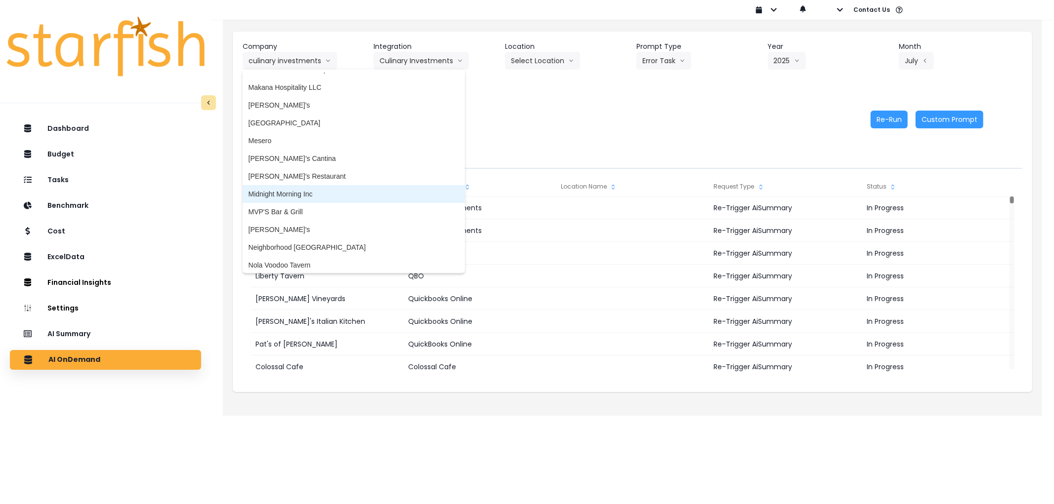
scroll to position [1486, 0]
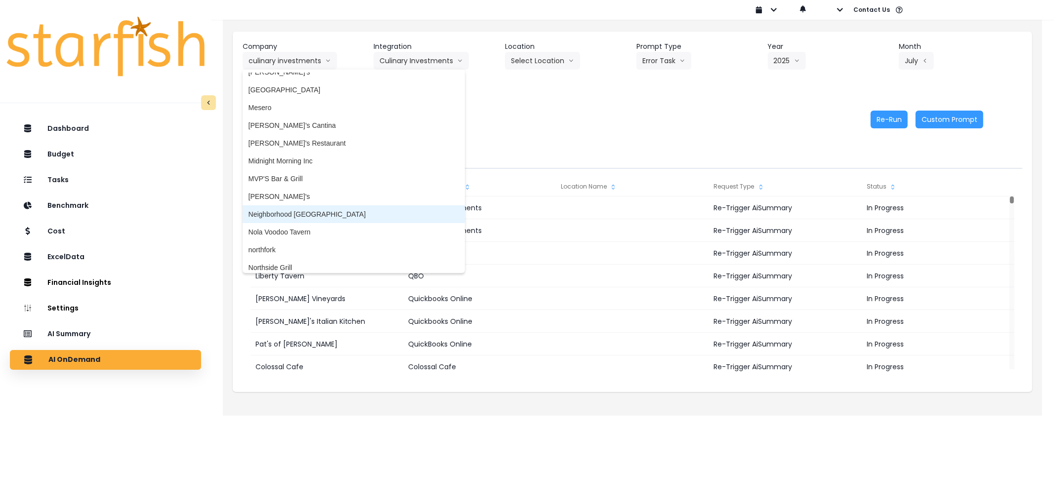
click at [307, 215] on span "Neighborhood [GEOGRAPHIC_DATA]" at bounding box center [354, 214] width 210 height 10
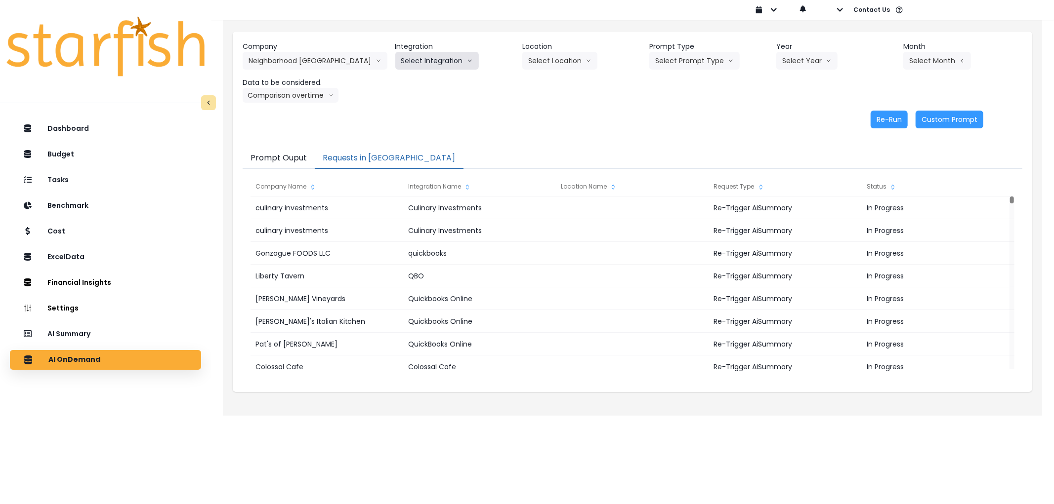
click at [409, 64] on button "Select Integration" at bounding box center [436, 61] width 83 height 18
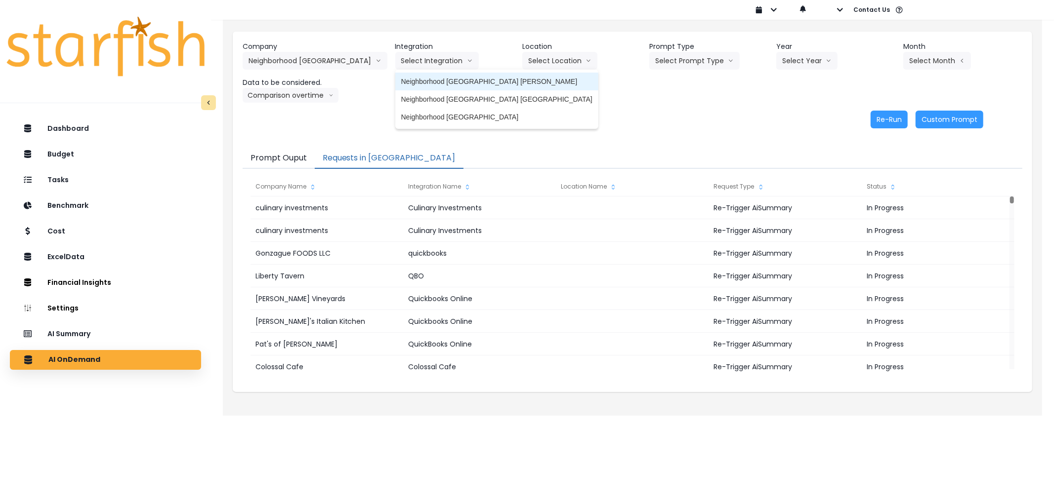
click at [402, 75] on li "Neighborhood [GEOGRAPHIC_DATA] [PERSON_NAME]" at bounding box center [496, 82] width 203 height 18
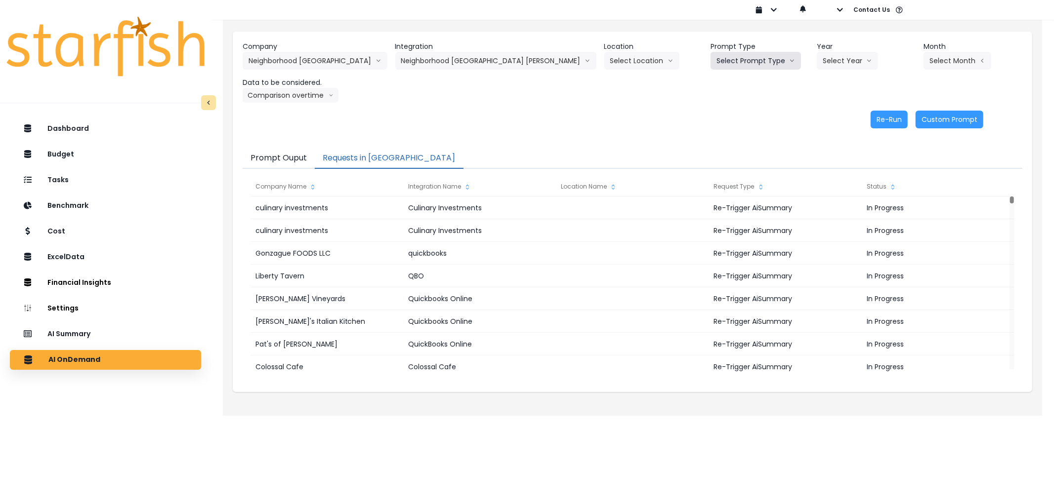
drag, startPoint x: 663, startPoint y: 60, endPoint x: 676, endPoint y: 77, distance: 21.1
click at [710, 60] on button "Select Prompt Type" at bounding box center [755, 61] width 90 height 18
click at [716, 117] on span "Error Task" at bounding box center [744, 117] width 56 height 10
click at [817, 60] on button "Select Year" at bounding box center [847, 61] width 61 height 18
click at [817, 110] on li "2025" at bounding box center [830, 117] width 27 height 18
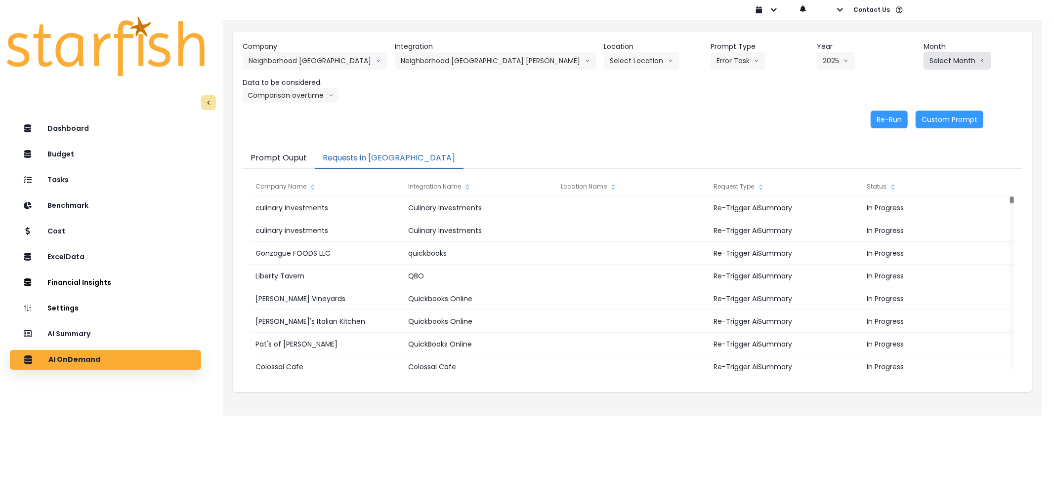
click at [928, 62] on button "Select Month" at bounding box center [957, 61] width 68 height 18
click at [898, 185] on span "Aug" at bounding box center [907, 188] width 19 height 10
drag, startPoint x: 863, startPoint y: 117, endPoint x: 887, endPoint y: 119, distance: 24.3
click at [871, 117] on div "Re-Run Custom Prompt" at bounding box center [613, 120] width 741 height 18
click at [888, 119] on button "Re-Run" at bounding box center [889, 120] width 37 height 18
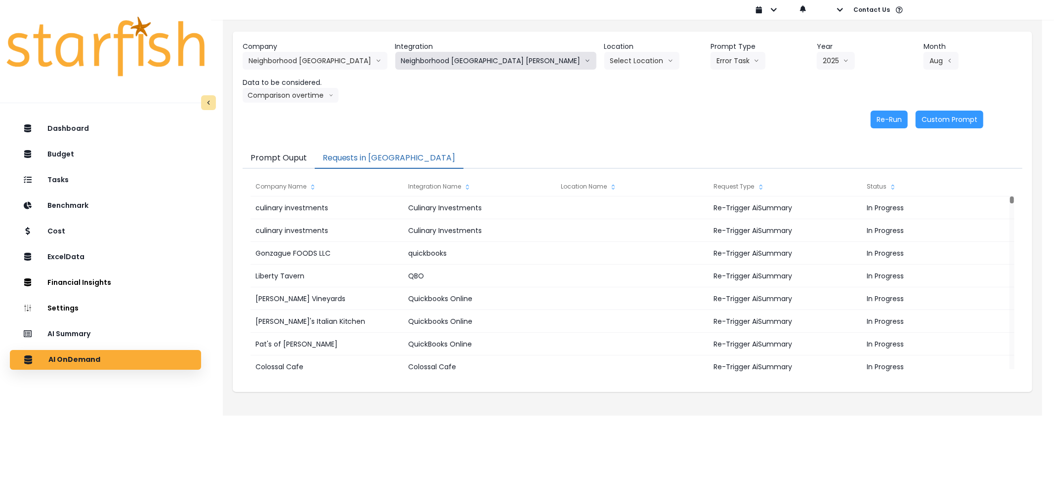
click at [481, 62] on button "Neighborhood [GEOGRAPHIC_DATA] [PERSON_NAME]" at bounding box center [495, 61] width 201 height 18
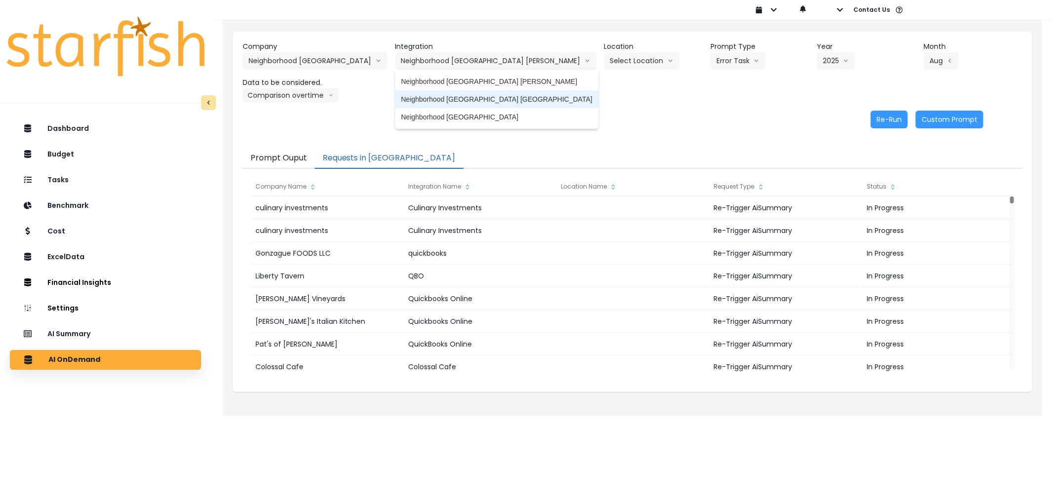
click at [463, 98] on span "Neighborhood [GEOGRAPHIC_DATA] [GEOGRAPHIC_DATA]" at bounding box center [496, 99] width 191 height 10
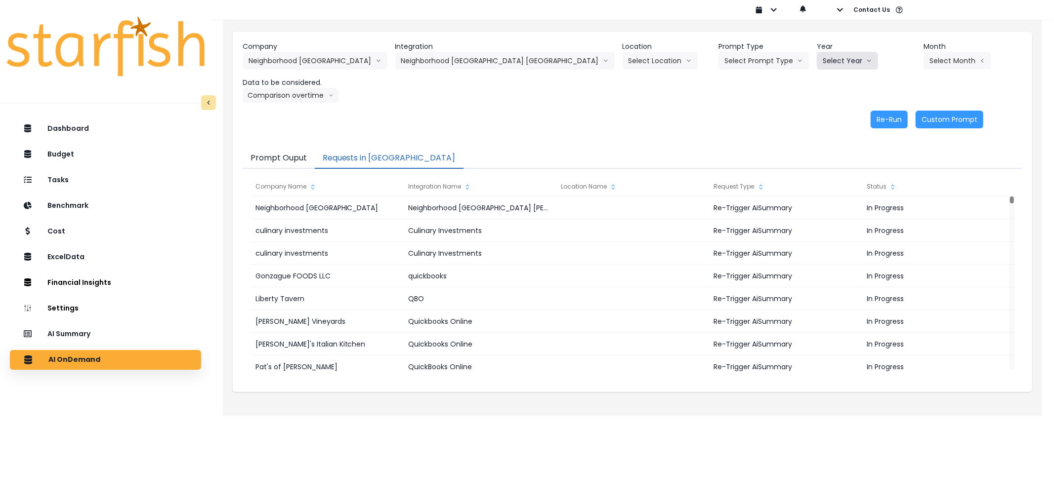
click at [817, 52] on button "Select Year" at bounding box center [847, 61] width 61 height 18
drag, startPoint x: 800, startPoint y: 114, endPoint x: 811, endPoint y: 107, distance: 12.5
click at [817, 111] on li "2025" at bounding box center [830, 117] width 27 height 18
click at [923, 57] on button "Select Month" at bounding box center [957, 61] width 68 height 18
click at [898, 185] on span "Aug" at bounding box center [907, 188] width 19 height 10
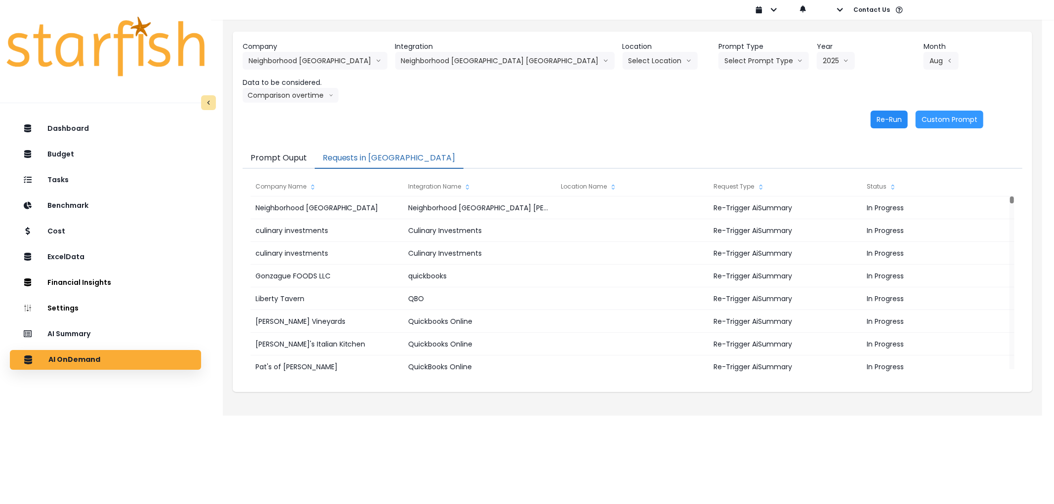
click at [887, 116] on button "Re-Run" at bounding box center [889, 120] width 37 height 18
click at [481, 65] on button "Neighborhood [GEOGRAPHIC_DATA] [GEOGRAPHIC_DATA]" at bounding box center [504, 61] width 219 height 18
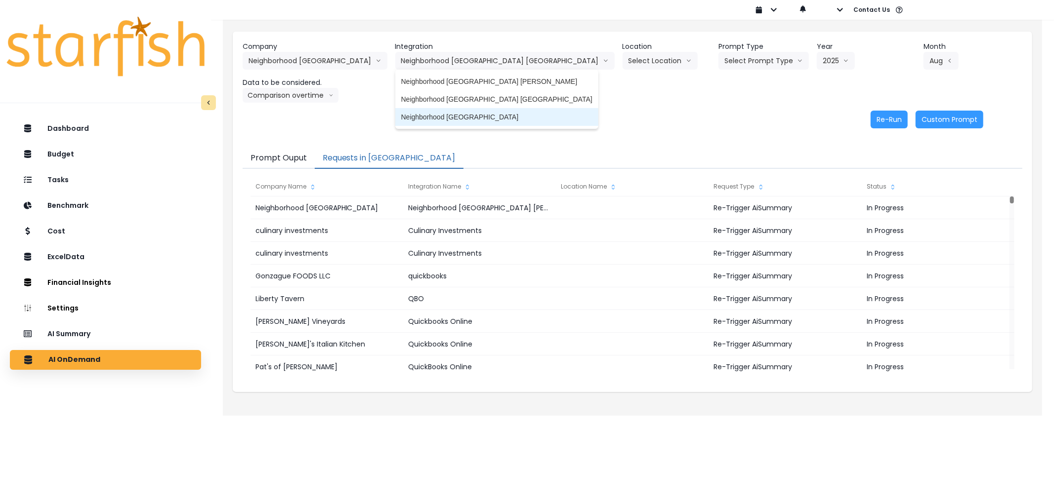
click at [464, 118] on span "Neighborhood [GEOGRAPHIC_DATA]" at bounding box center [496, 117] width 191 height 10
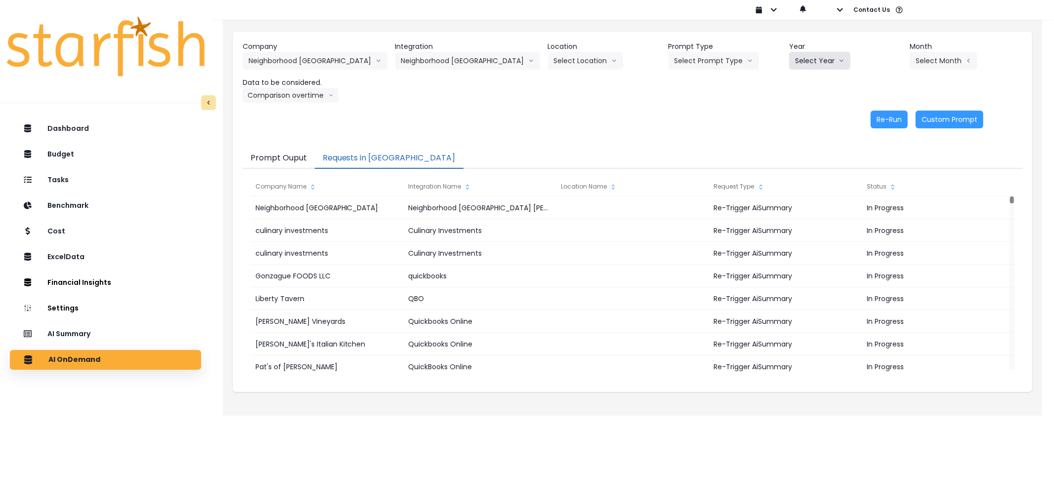
click at [792, 57] on button "Select Year" at bounding box center [819, 61] width 61 height 18
click at [792, 111] on li "2025" at bounding box center [802, 117] width 27 height 18
click at [931, 59] on button "Select Month" at bounding box center [944, 61] width 68 height 18
click at [884, 193] on span "Aug" at bounding box center [893, 188] width 19 height 10
click at [901, 127] on button "Re-Run" at bounding box center [889, 120] width 37 height 18
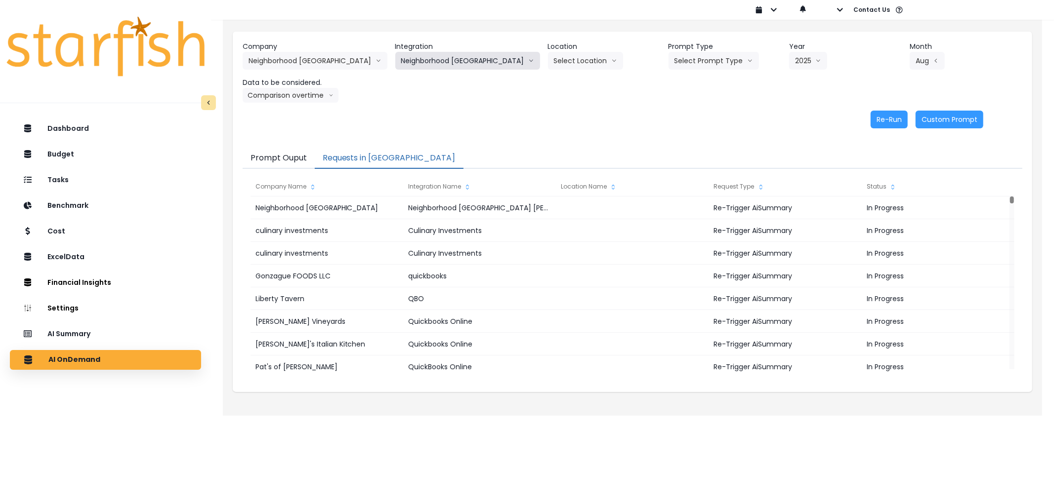
click at [438, 63] on button "Neighborhood [GEOGRAPHIC_DATA]" at bounding box center [467, 61] width 145 height 18
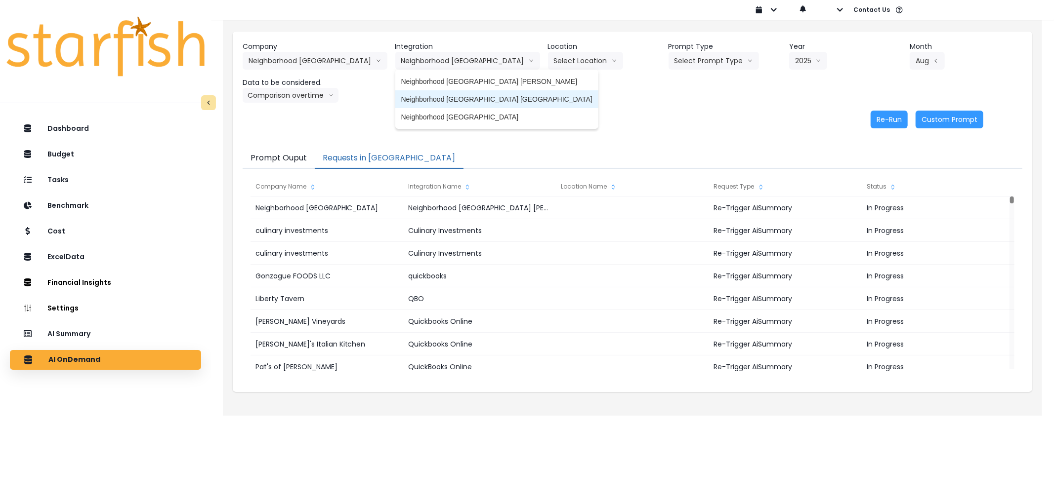
click at [461, 102] on span "Neighborhood [GEOGRAPHIC_DATA] [GEOGRAPHIC_DATA]" at bounding box center [496, 99] width 191 height 10
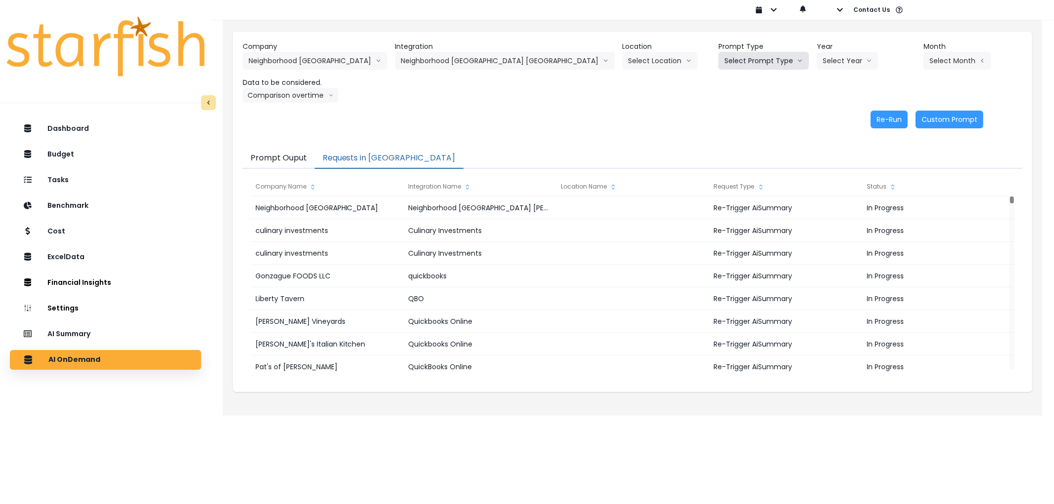
click at [718, 62] on button "Select Prompt Type" at bounding box center [763, 61] width 90 height 18
click at [724, 114] on span "Error Task" at bounding box center [752, 117] width 56 height 10
click at [817, 56] on button "Select Year" at bounding box center [847, 61] width 61 height 18
click at [823, 118] on span "2025" at bounding box center [830, 117] width 15 height 10
click at [929, 60] on button "Select Month" at bounding box center [957, 61] width 68 height 18
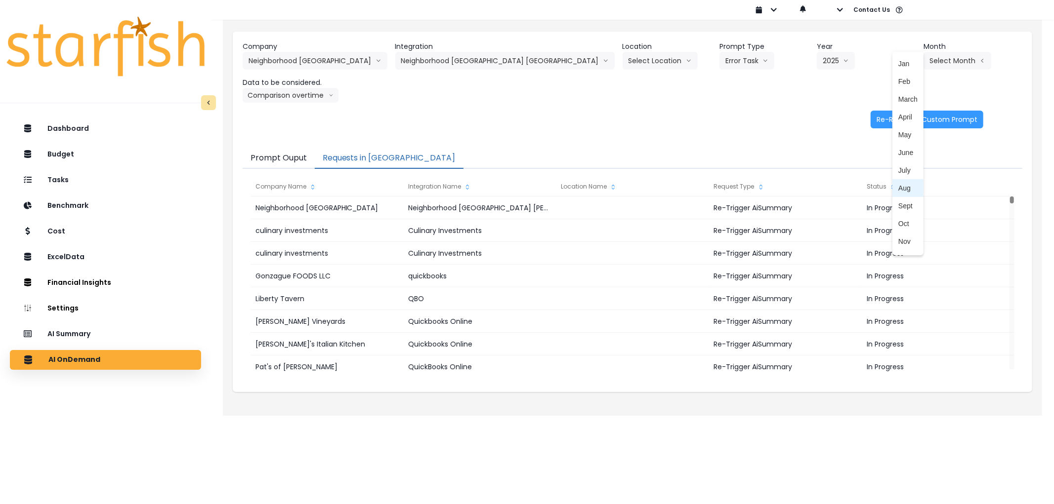
click at [898, 185] on span "Aug" at bounding box center [907, 188] width 19 height 10
click at [887, 124] on button "Re-Run" at bounding box center [889, 120] width 37 height 18
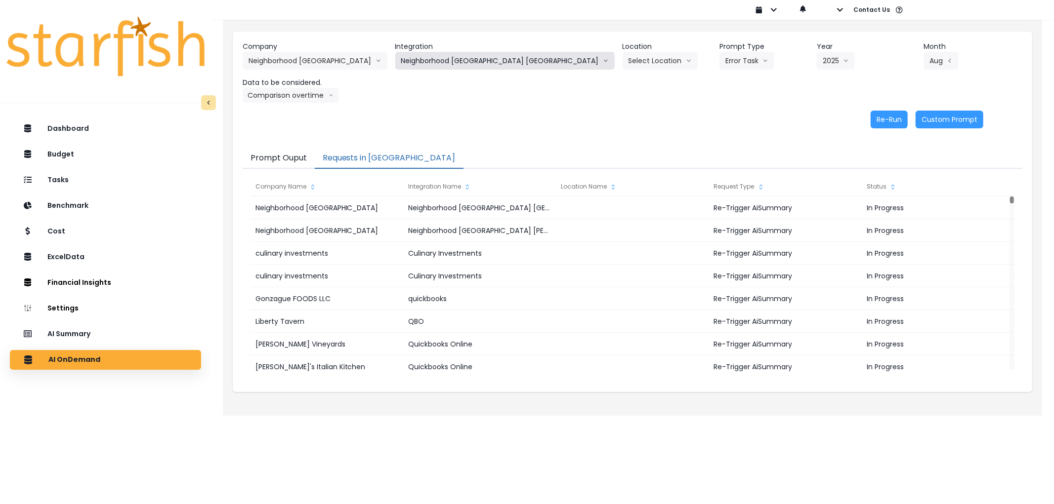
click at [489, 52] on button "Neighborhood [GEOGRAPHIC_DATA] [GEOGRAPHIC_DATA]" at bounding box center [504, 61] width 219 height 18
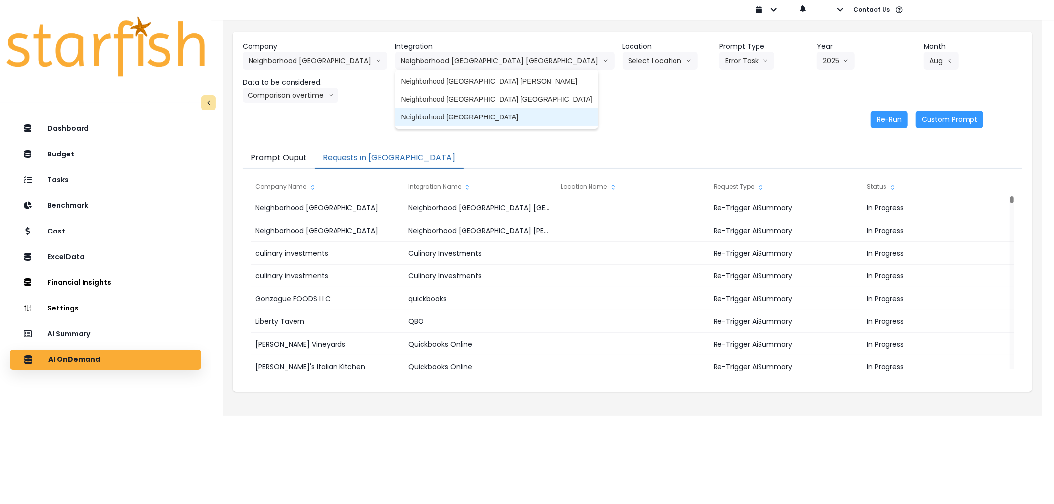
click at [477, 111] on li "Neighborhood [GEOGRAPHIC_DATA]" at bounding box center [496, 117] width 203 height 18
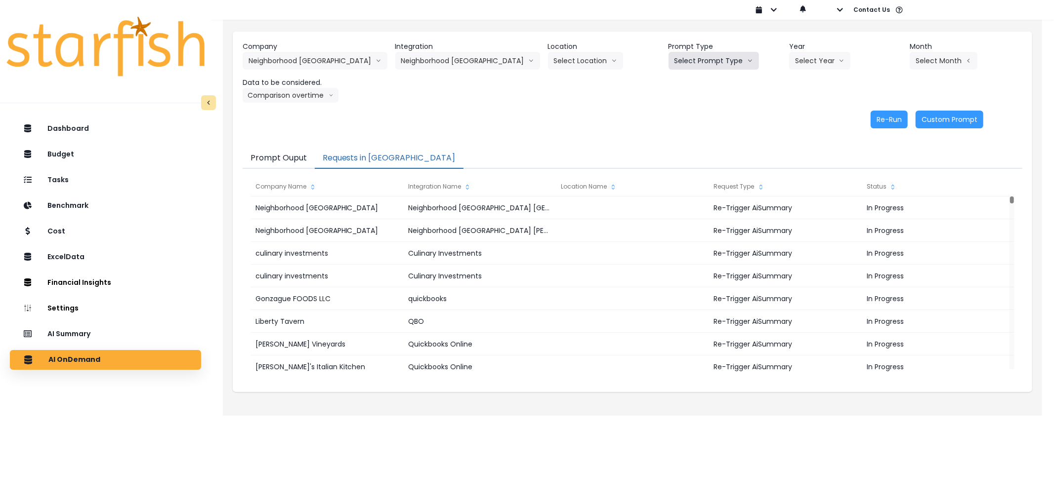
click at [718, 59] on button "Select Prompt Type" at bounding box center [713, 61] width 90 height 18
drag, startPoint x: 683, startPoint y: 115, endPoint x: 694, endPoint y: 109, distance: 12.4
click at [685, 115] on span "Error Task" at bounding box center [702, 117] width 56 height 10
click at [795, 60] on button "Select Year" at bounding box center [819, 61] width 61 height 18
drag, startPoint x: 793, startPoint y: 127, endPoint x: 795, endPoint y: 119, distance: 8.8
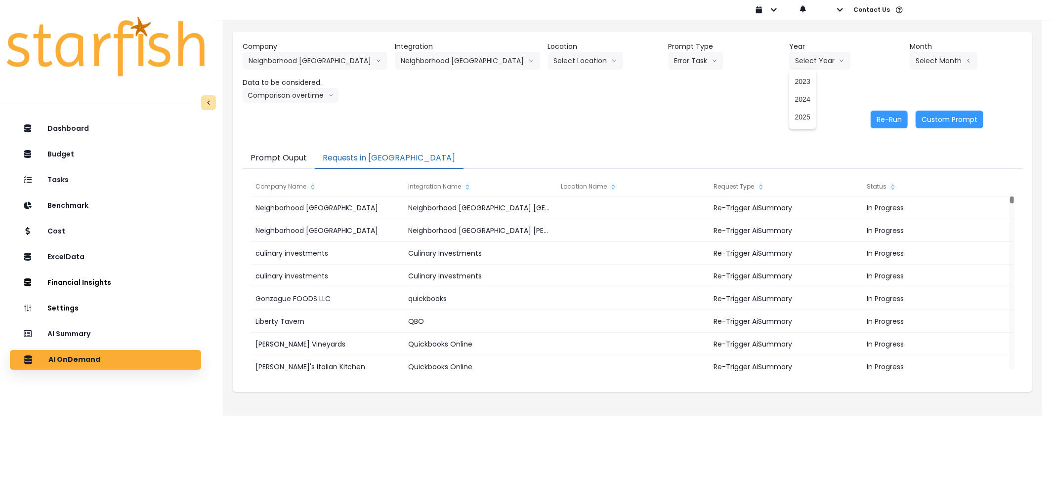
click at [792, 127] on ul "2023 2024 2025" at bounding box center [802, 99] width 27 height 59
click at [795, 119] on span "2025" at bounding box center [802, 117] width 15 height 10
click at [933, 58] on button "Select Month" at bounding box center [944, 61] width 68 height 18
click at [878, 189] on li "Aug" at bounding box center [893, 188] width 31 height 18
click at [895, 121] on button "Re-Run" at bounding box center [889, 120] width 37 height 18
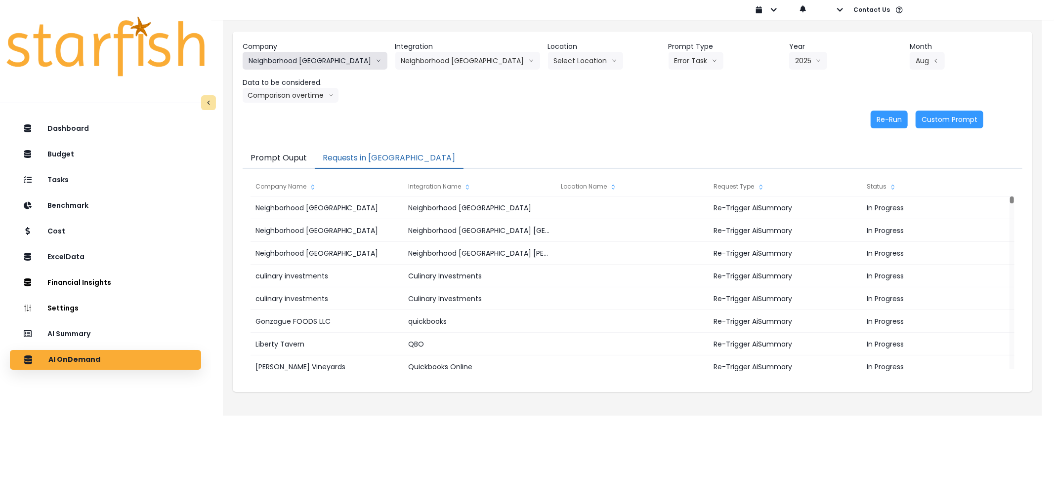
click at [337, 62] on button "Neighborhood [GEOGRAPHIC_DATA]" at bounding box center [315, 61] width 145 height 18
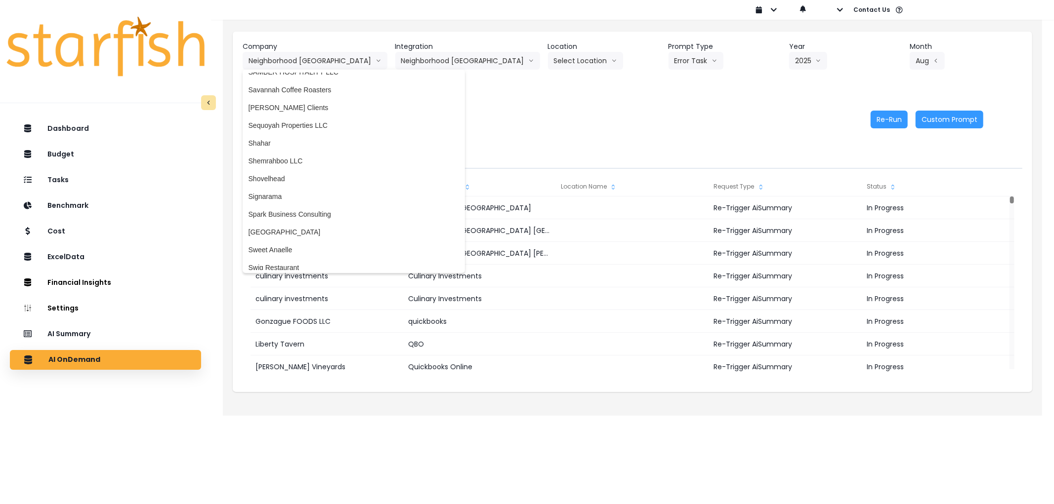
scroll to position [2090, 0]
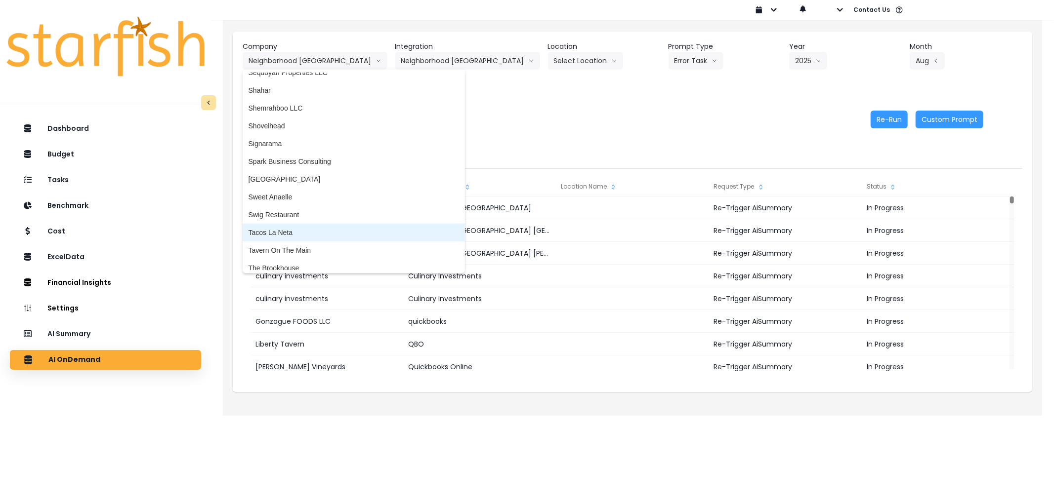
click at [348, 229] on span "Tacos La Neta" at bounding box center [354, 233] width 210 height 10
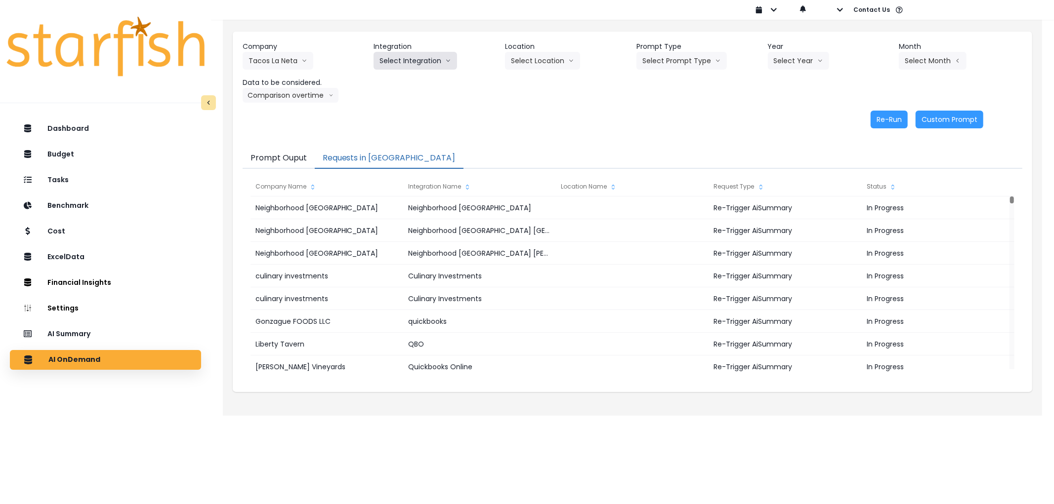
click at [426, 55] on button "Select Integration" at bounding box center [415, 61] width 83 height 18
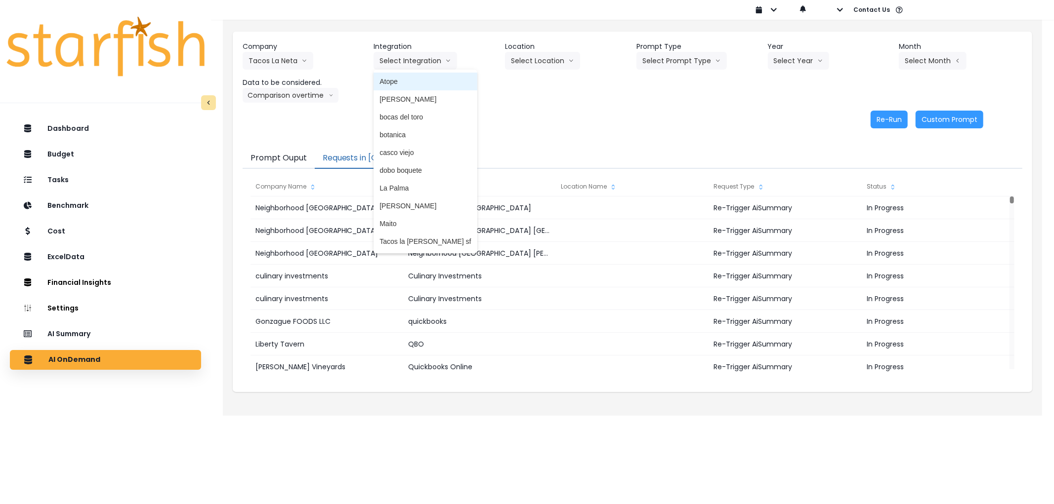
click at [409, 83] on span "Atope" at bounding box center [424, 82] width 91 height 10
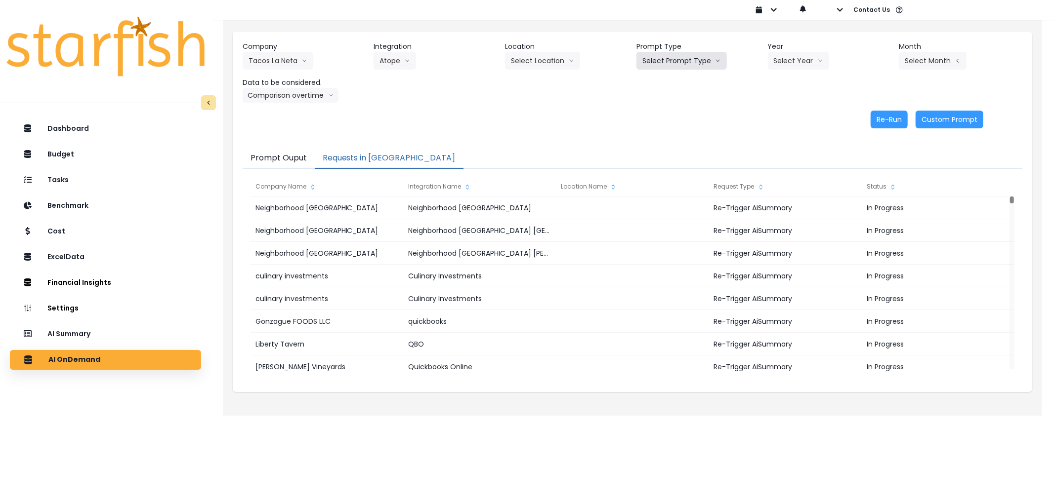
click at [678, 66] on button "Select Prompt Type" at bounding box center [681, 61] width 90 height 18
click at [667, 110] on li "Error Task" at bounding box center [670, 117] width 68 height 18
click at [793, 66] on button "Select Year" at bounding box center [798, 61] width 61 height 18
click at [790, 114] on li "2025" at bounding box center [781, 117] width 27 height 18
click at [911, 58] on button "Select Month" at bounding box center [933, 61] width 68 height 18
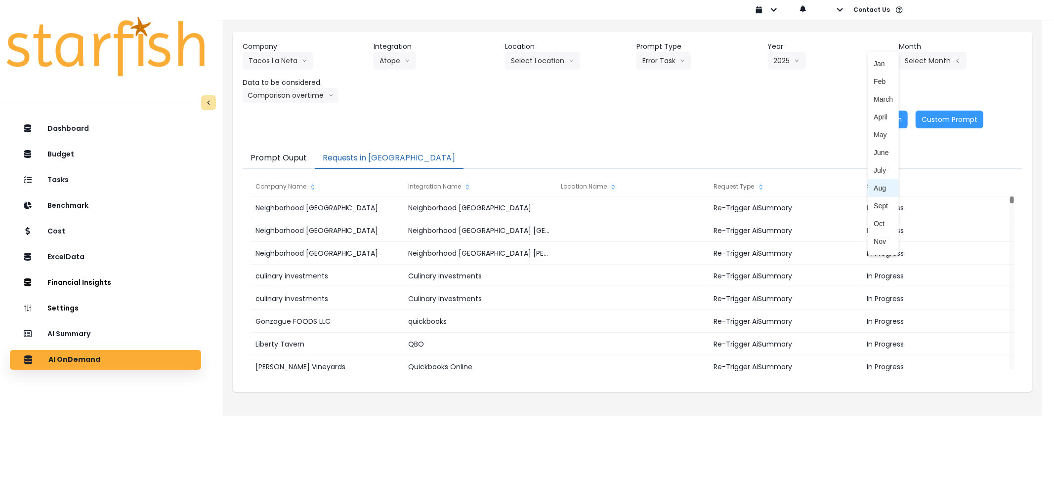
click at [874, 190] on span "Aug" at bounding box center [883, 188] width 19 height 10
click at [877, 120] on button "Re-Run" at bounding box center [889, 120] width 37 height 18
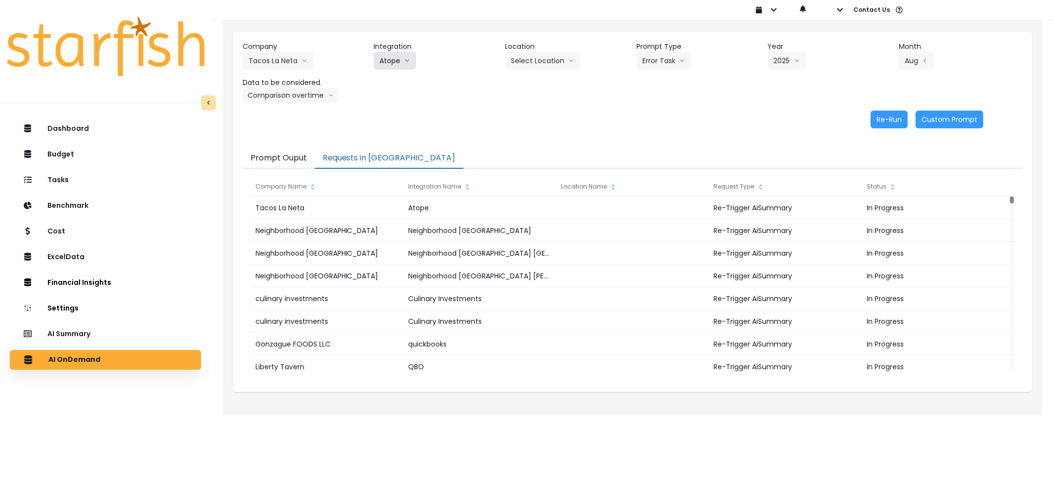
click at [404, 60] on icon "arrow down line" at bounding box center [407, 61] width 6 height 10
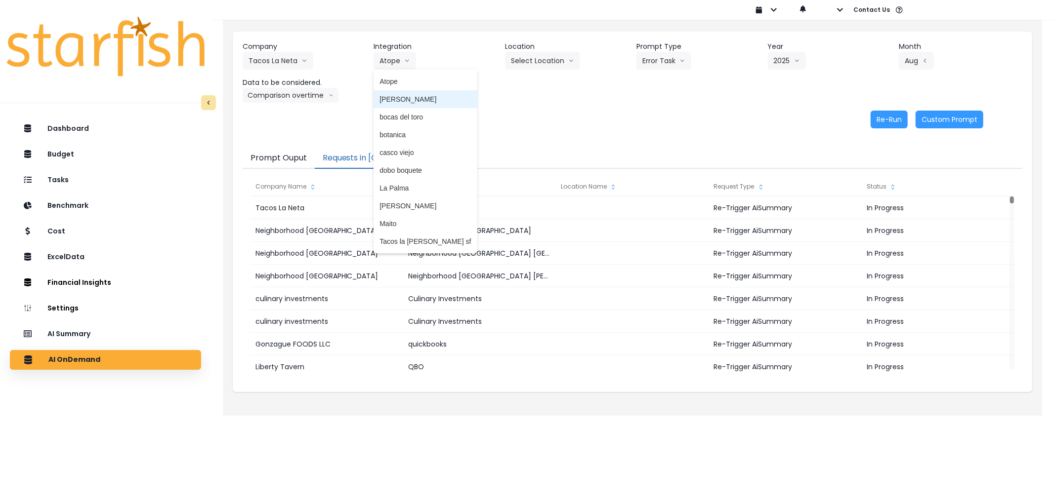
click at [421, 94] on span "[PERSON_NAME]" at bounding box center [424, 99] width 91 height 10
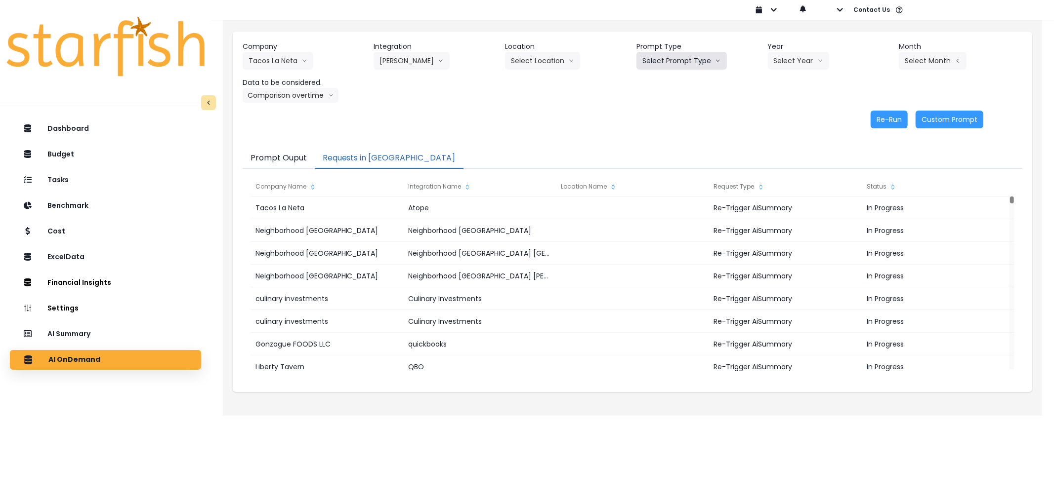
click at [709, 66] on button "Select Prompt Type" at bounding box center [681, 61] width 90 height 18
drag, startPoint x: 673, startPoint y: 113, endPoint x: 758, endPoint y: 80, distance: 90.6
click at [674, 113] on span "Error Task" at bounding box center [670, 117] width 56 height 10
click at [789, 68] on button "Select Year" at bounding box center [798, 61] width 61 height 18
drag, startPoint x: 784, startPoint y: 117, endPoint x: 891, endPoint y: 68, distance: 118.0
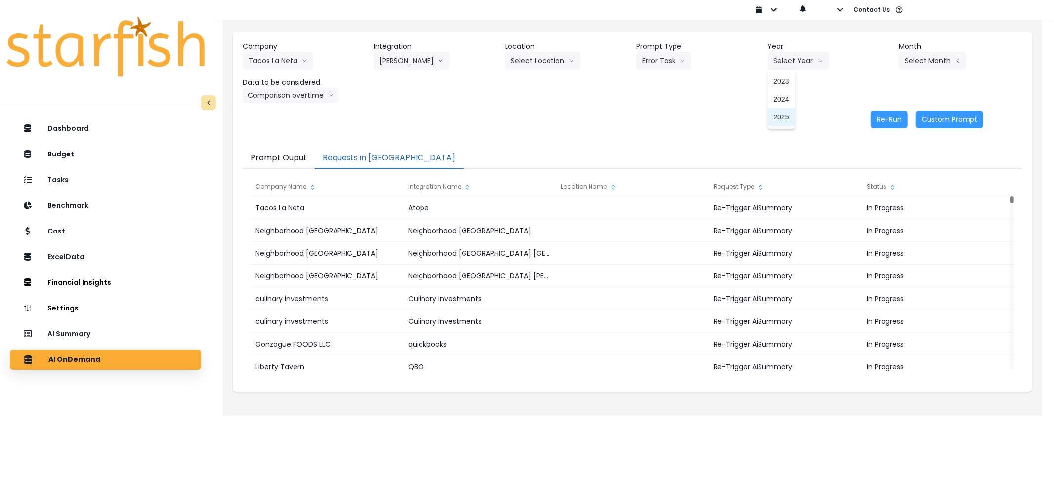
click at [785, 117] on span "2025" at bounding box center [781, 117] width 15 height 10
click at [905, 61] on button "Select Month" at bounding box center [933, 61] width 68 height 18
click at [874, 185] on span "Aug" at bounding box center [883, 188] width 19 height 10
click at [877, 122] on button "Re-Run" at bounding box center [889, 120] width 37 height 18
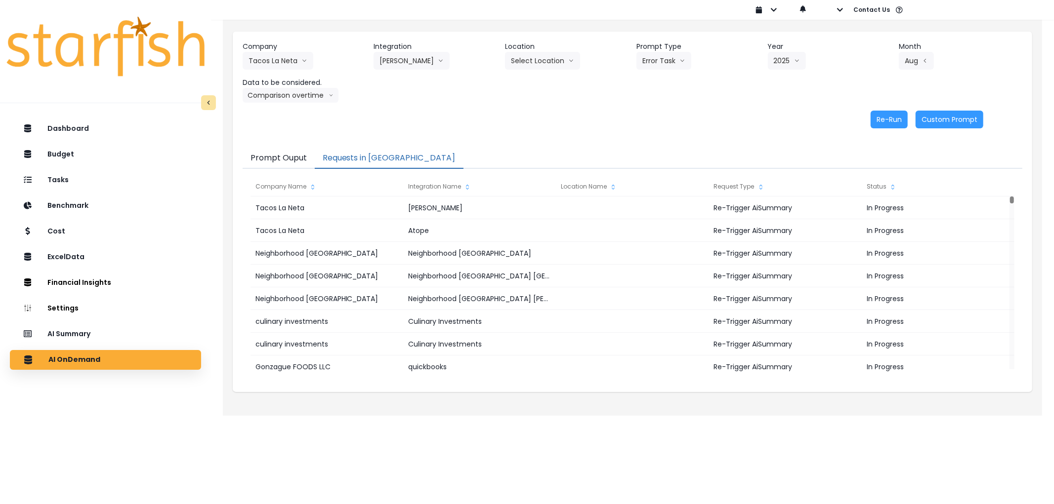
click at [400, 72] on div "Company Tacos La [PERSON_NAME] 86 Costs Asti Bagel Cafe Balance Grille Bald Gin…" at bounding box center [633, 72] width 780 height 61
click at [399, 63] on button "[PERSON_NAME]" at bounding box center [412, 61] width 76 height 18
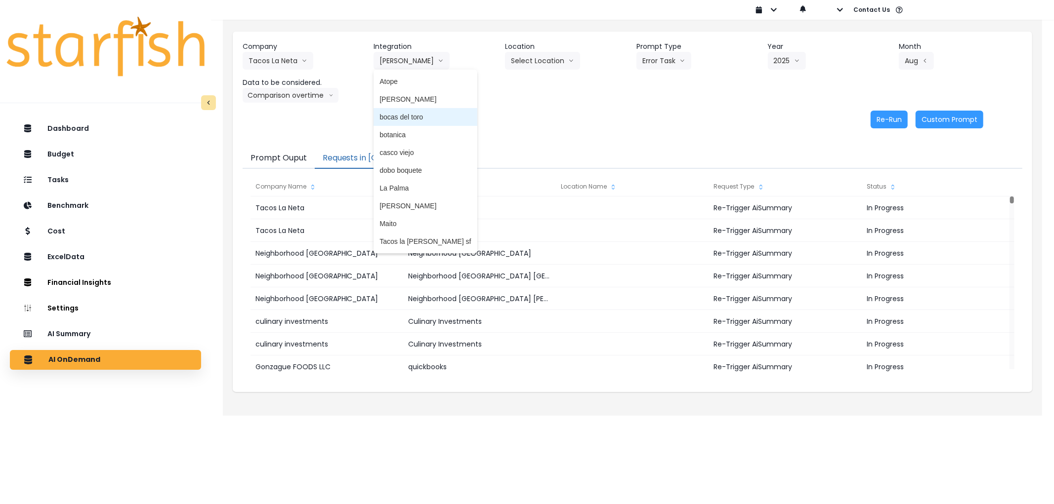
click at [407, 120] on span "bocas del toro" at bounding box center [424, 117] width 91 height 10
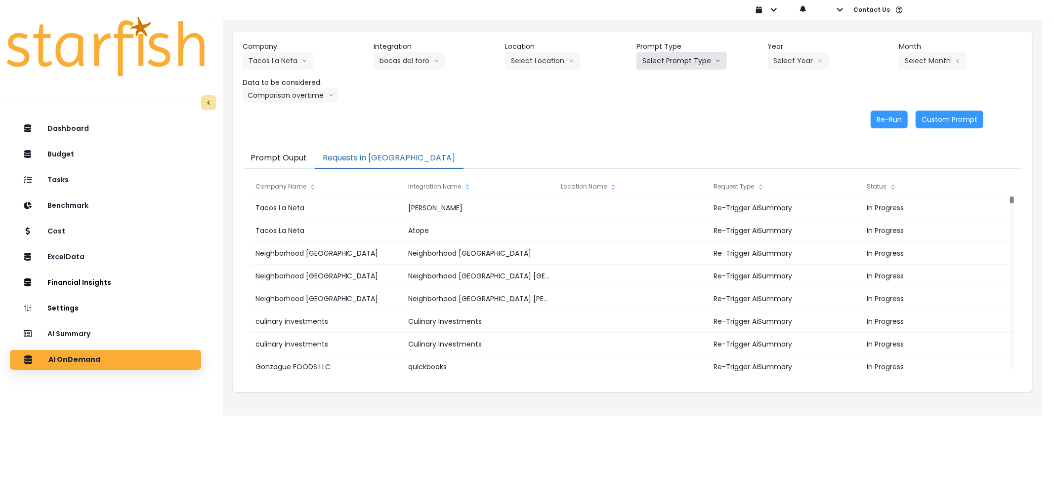
click at [664, 62] on button "Select Prompt Type" at bounding box center [681, 61] width 90 height 18
drag, startPoint x: 669, startPoint y: 113, endPoint x: 796, endPoint y: 61, distance: 137.2
click at [672, 113] on span "Error Task" at bounding box center [670, 117] width 56 height 10
click at [798, 58] on button "Select Year" at bounding box center [798, 61] width 61 height 18
click at [791, 116] on li "2025" at bounding box center [781, 117] width 27 height 18
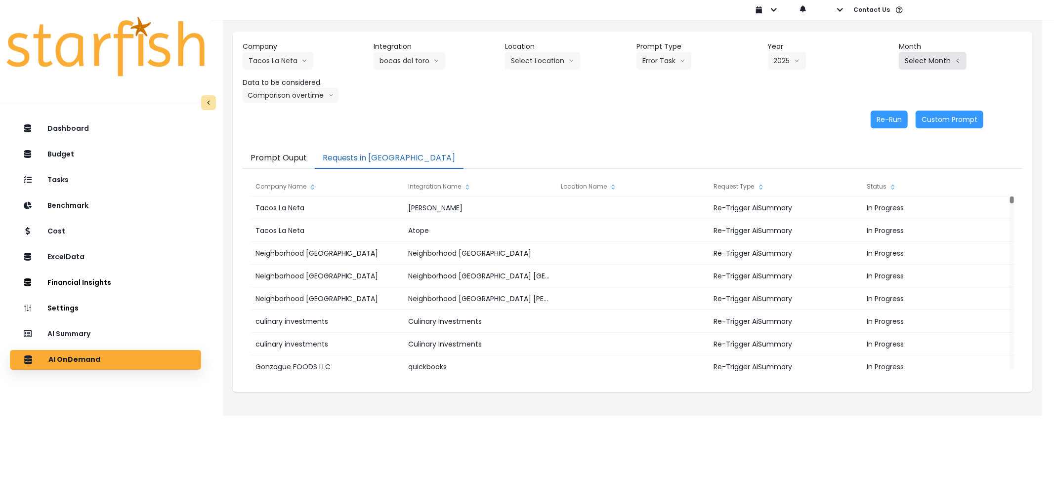
click at [922, 61] on button "Select Month" at bounding box center [933, 61] width 68 height 18
click at [874, 184] on span "Aug" at bounding box center [883, 188] width 19 height 10
click at [882, 121] on button "Re-Run" at bounding box center [889, 120] width 37 height 18
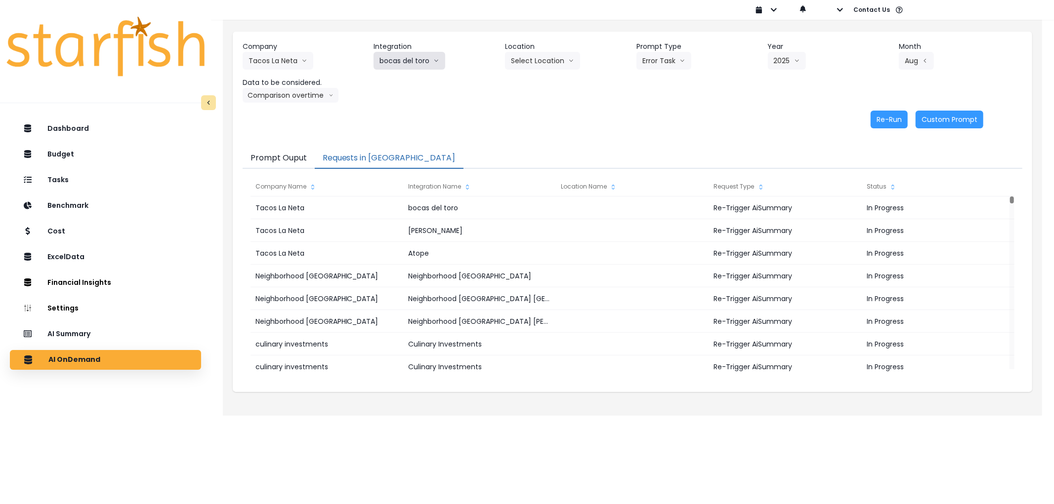
click at [404, 61] on button "bocas del toro" at bounding box center [410, 61] width 72 height 18
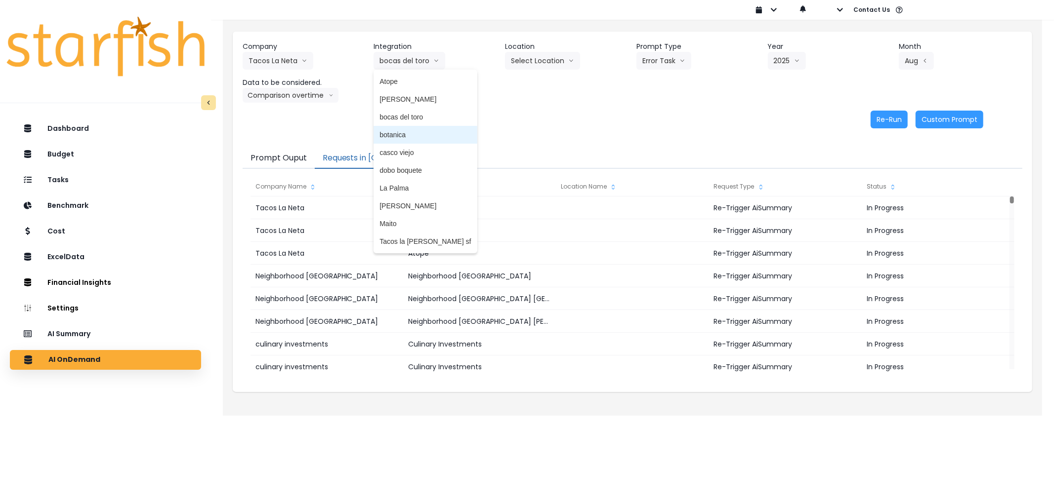
click at [412, 133] on span "botanica" at bounding box center [424, 135] width 91 height 10
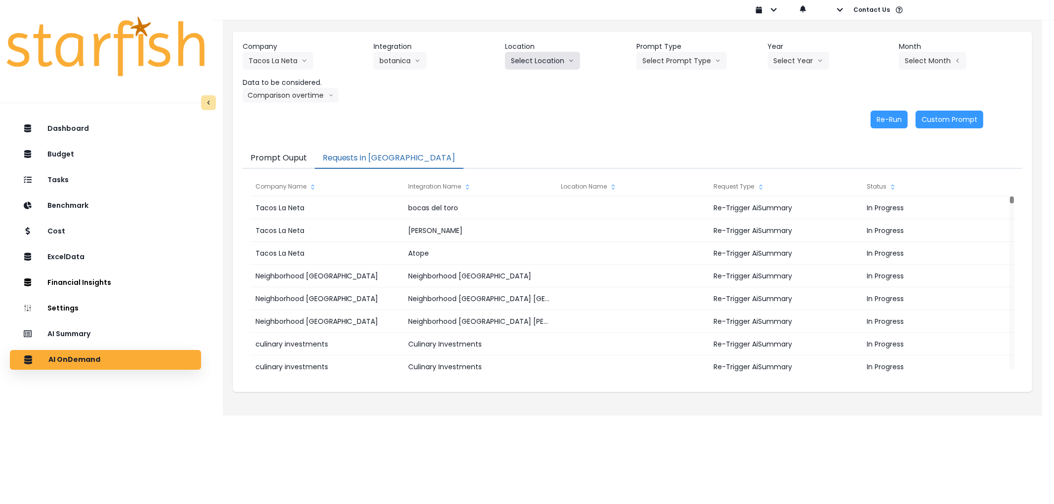
click at [569, 62] on icon "arrow down line" at bounding box center [571, 61] width 6 height 10
click at [685, 66] on button "Select Prompt Type" at bounding box center [681, 61] width 90 height 18
click at [675, 111] on li "Error Task" at bounding box center [670, 117] width 68 height 18
click at [801, 66] on button "Select Year" at bounding box center [798, 61] width 61 height 18
drag, startPoint x: 789, startPoint y: 112, endPoint x: 897, endPoint y: 65, distance: 117.7
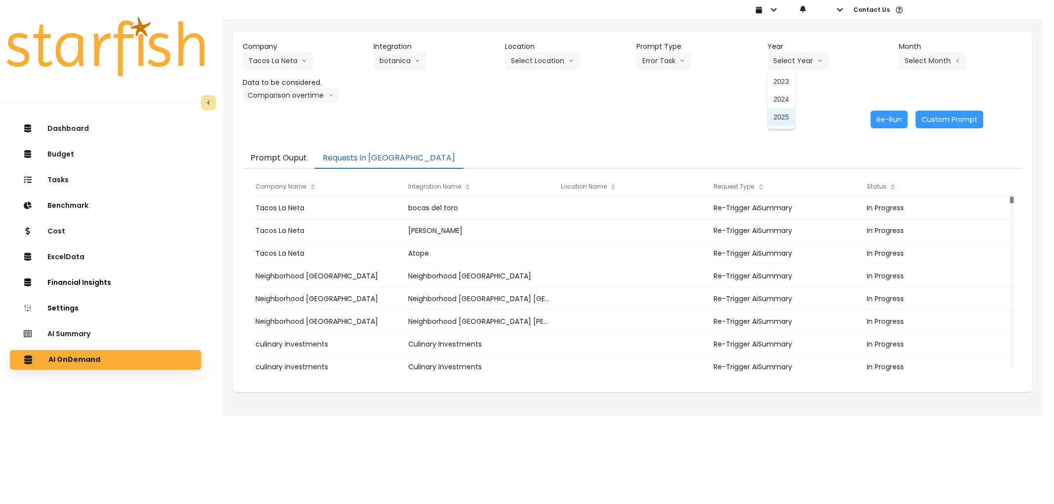
click at [790, 112] on li "2025" at bounding box center [781, 117] width 27 height 18
click at [902, 56] on button "Select Month" at bounding box center [933, 61] width 68 height 18
click at [874, 184] on span "Aug" at bounding box center [883, 188] width 19 height 10
click at [898, 121] on button "Re-Run" at bounding box center [889, 120] width 37 height 18
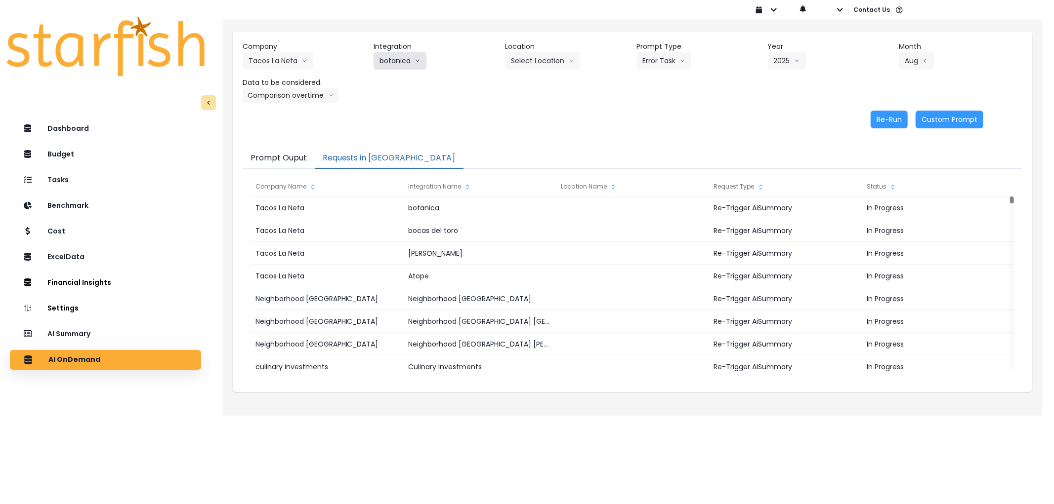
click at [404, 57] on button "botanica" at bounding box center [400, 61] width 53 height 18
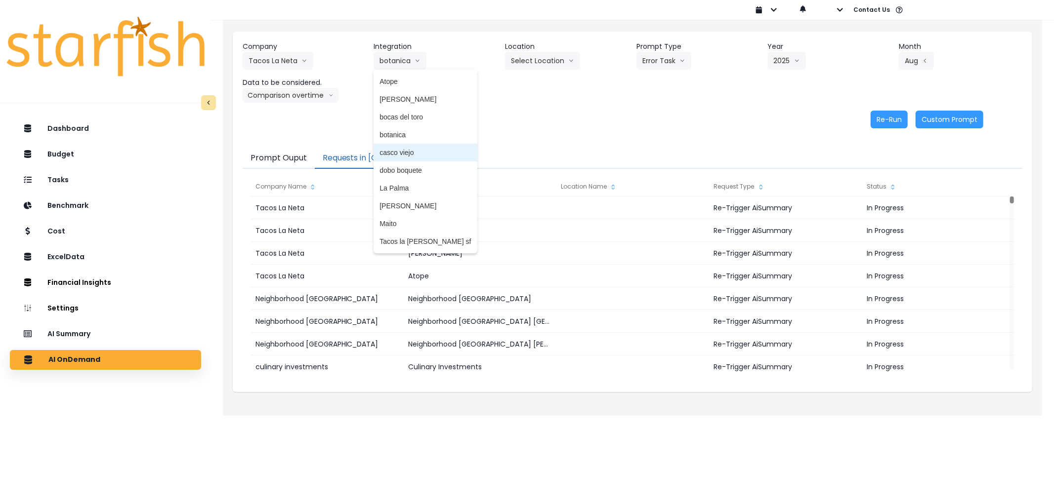
click at [418, 150] on span "casco viejo" at bounding box center [424, 153] width 91 height 10
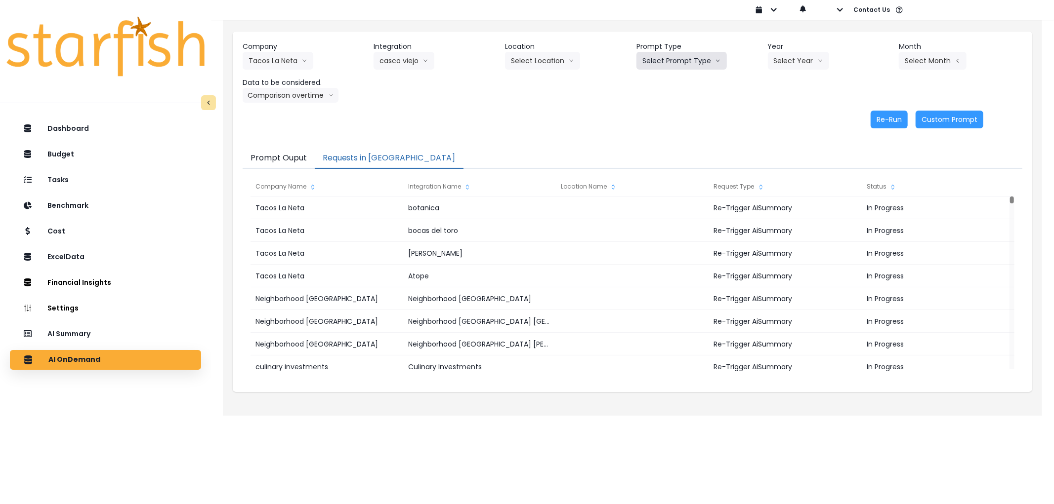
click at [676, 64] on button "Select Prompt Type" at bounding box center [681, 61] width 90 height 18
drag, startPoint x: 671, startPoint y: 115, endPoint x: 789, endPoint y: 61, distance: 129.1
click at [674, 115] on span "Error Task" at bounding box center [670, 117] width 56 height 10
click at [793, 58] on button "Select Year" at bounding box center [798, 61] width 61 height 18
drag, startPoint x: 786, startPoint y: 118, endPoint x: 893, endPoint y: 70, distance: 117.4
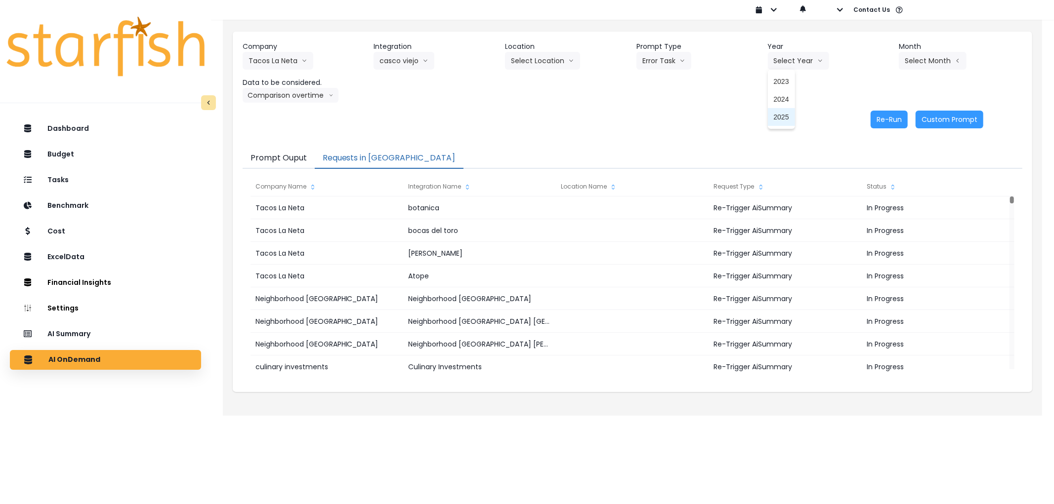
click at [787, 117] on span "2025" at bounding box center [781, 117] width 15 height 10
click at [921, 65] on button "Select Month" at bounding box center [933, 61] width 68 height 18
click at [874, 186] on span "Aug" at bounding box center [883, 188] width 19 height 10
click at [900, 116] on button "Re-Run" at bounding box center [889, 120] width 37 height 18
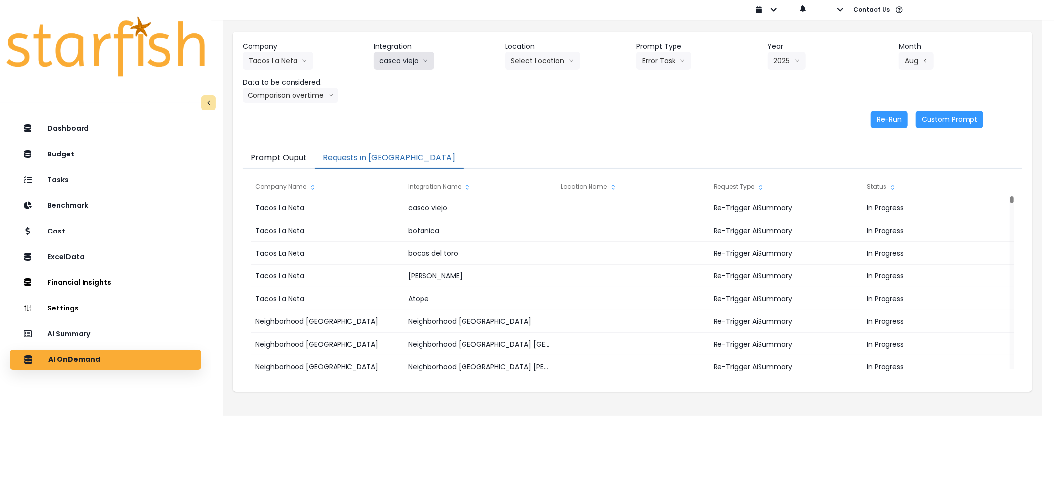
click at [416, 61] on button "casco viejo" at bounding box center [404, 61] width 61 height 18
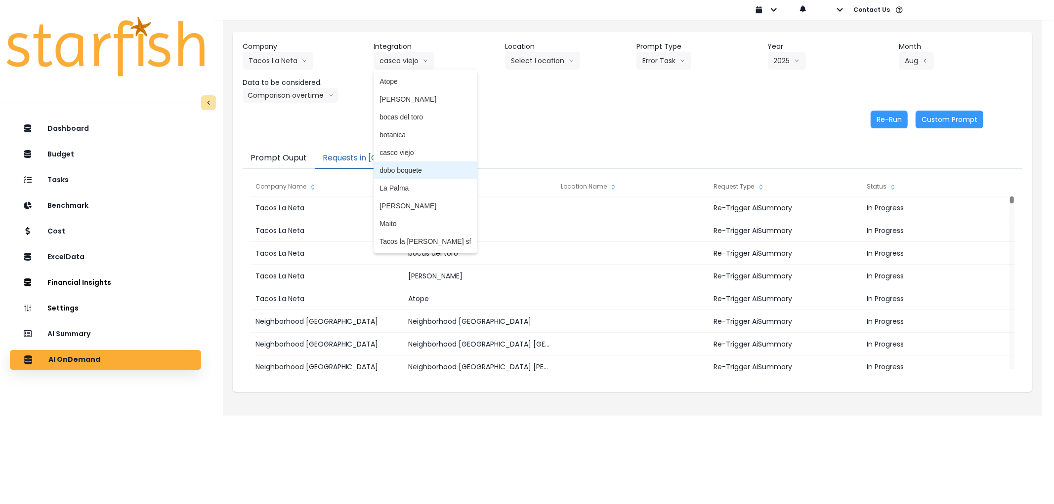
click at [417, 167] on span "dobo boquete" at bounding box center [424, 171] width 91 height 10
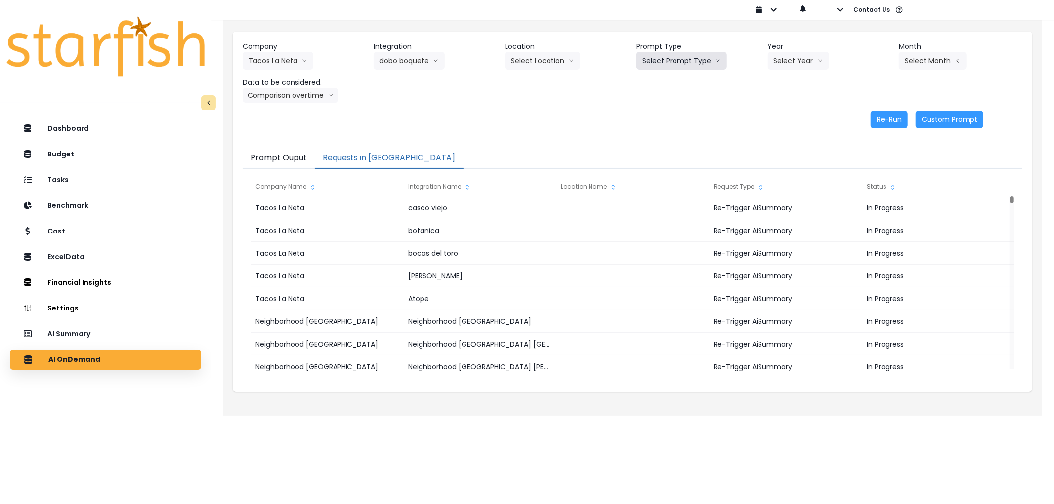
click at [698, 62] on button "Select Prompt Type" at bounding box center [681, 61] width 90 height 18
click at [679, 112] on span "Error Task" at bounding box center [670, 117] width 56 height 10
click at [791, 65] on button "Select Year" at bounding box center [798, 61] width 61 height 18
click at [782, 116] on span "2025" at bounding box center [781, 117] width 15 height 10
click at [919, 61] on button "Select Month" at bounding box center [933, 61] width 68 height 18
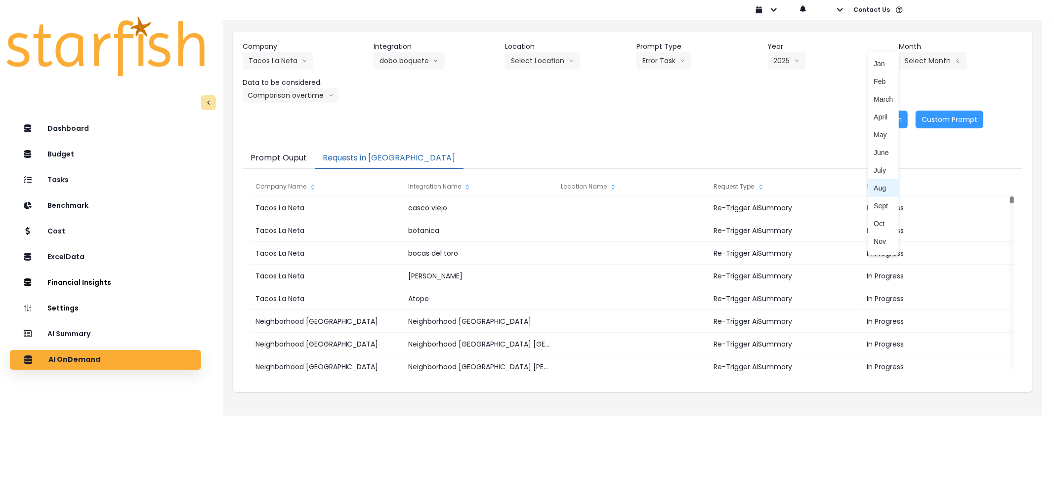
click at [874, 188] on span "Aug" at bounding box center [883, 188] width 19 height 10
click at [887, 125] on button "Re-Run" at bounding box center [889, 120] width 37 height 18
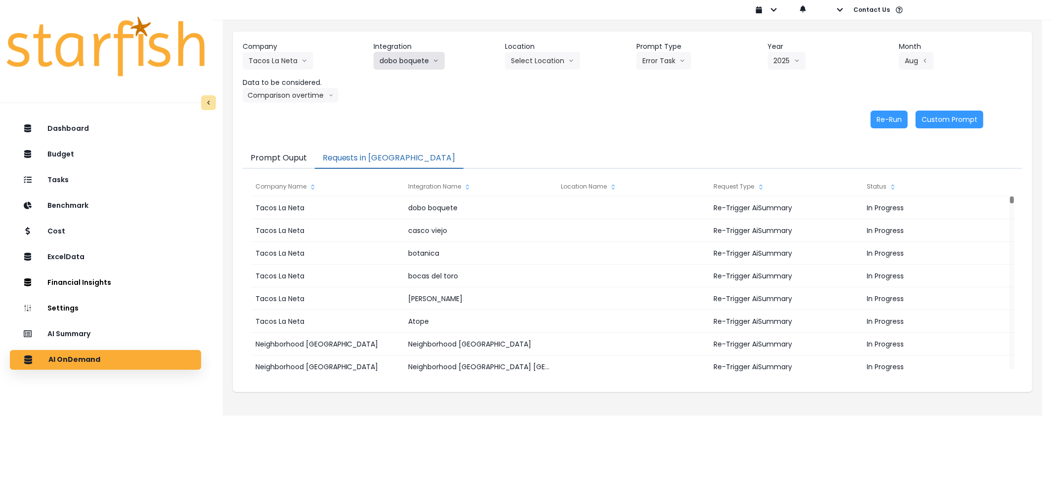
click at [417, 58] on button "dobo boquete" at bounding box center [409, 61] width 71 height 18
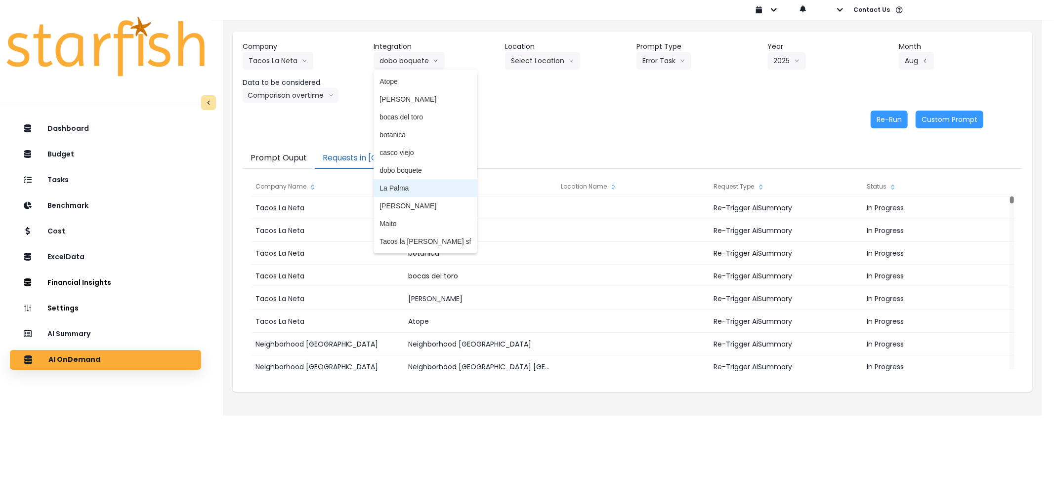
click at [416, 184] on span "La Palma" at bounding box center [424, 188] width 91 height 10
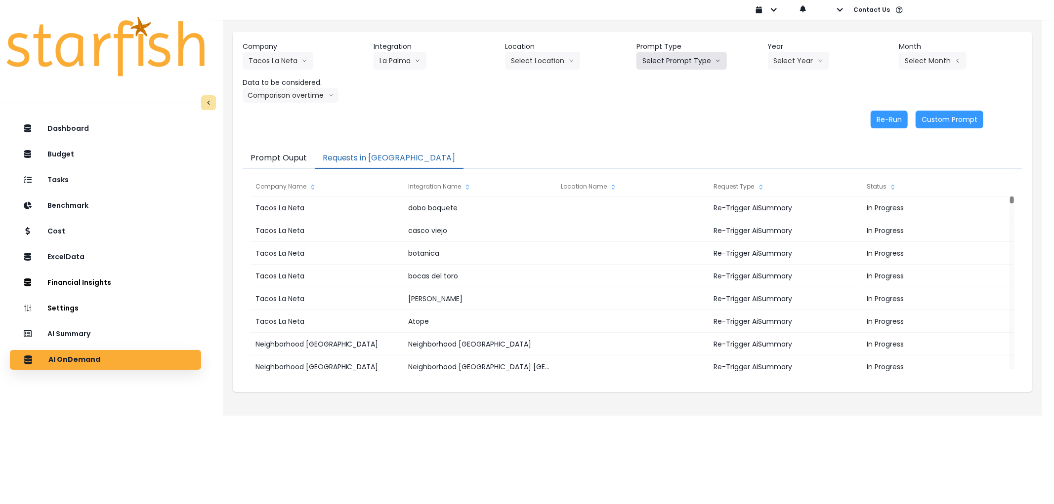
click at [686, 57] on button "Select Prompt Type" at bounding box center [681, 61] width 90 height 18
drag, startPoint x: 661, startPoint y: 116, endPoint x: 725, endPoint y: 88, distance: 69.9
click at [661, 116] on span "Error Task" at bounding box center [670, 117] width 56 height 10
click at [782, 62] on button "Select Year" at bounding box center [798, 61] width 61 height 18
click at [781, 111] on li "2025" at bounding box center [781, 117] width 27 height 18
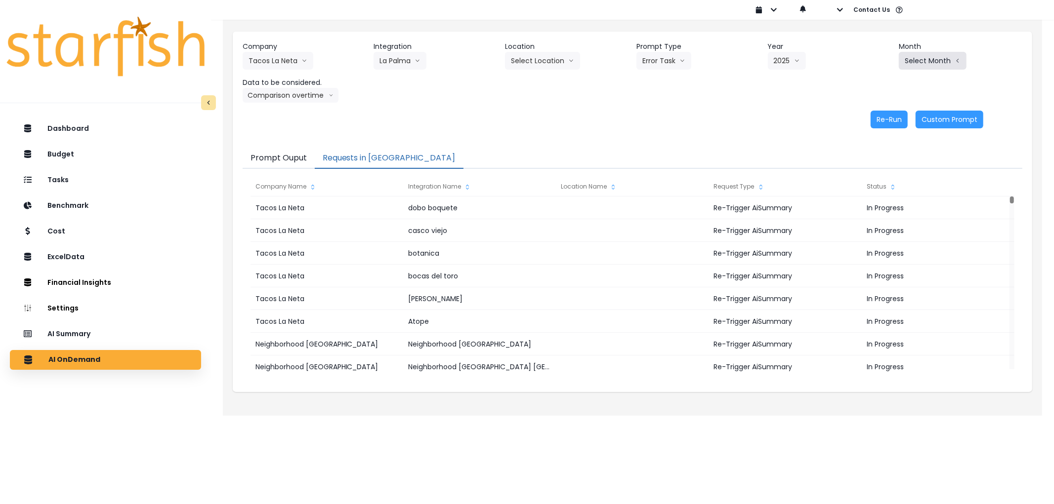
click at [912, 63] on button "Select Month" at bounding box center [933, 61] width 68 height 18
click at [874, 183] on span "Aug" at bounding box center [883, 188] width 19 height 10
click at [894, 125] on button "Re-Run" at bounding box center [889, 120] width 37 height 18
click at [401, 66] on button "La Palma" at bounding box center [400, 61] width 53 height 18
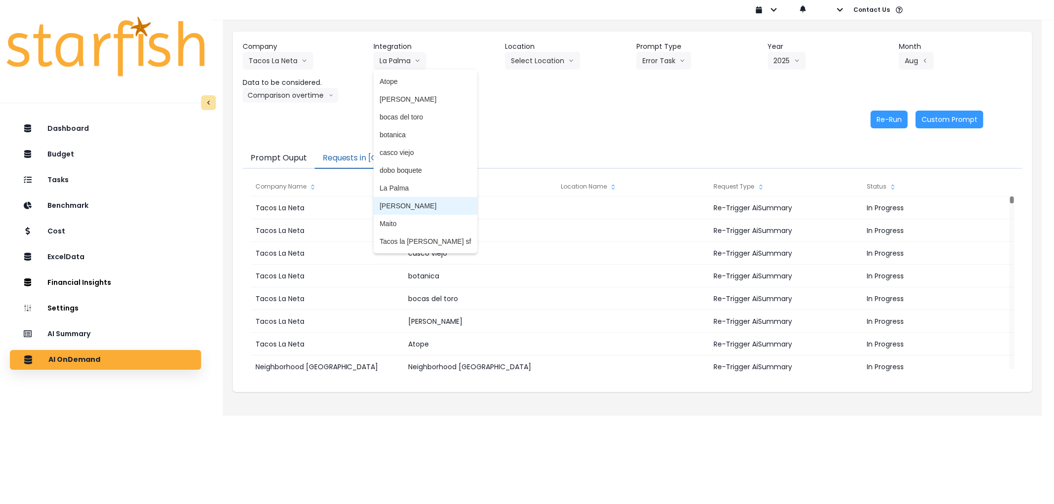
click at [417, 201] on span "[PERSON_NAME]" at bounding box center [424, 206] width 91 height 10
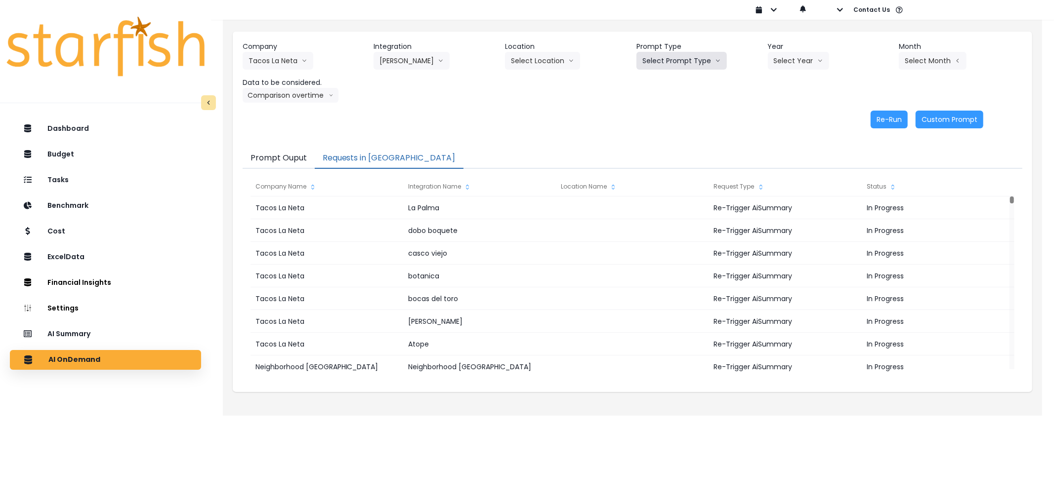
click at [676, 68] on button "Select Prompt Type" at bounding box center [681, 61] width 90 height 18
click at [660, 115] on span "Error Task" at bounding box center [670, 117] width 56 height 10
click at [813, 65] on button "Select Year" at bounding box center [798, 61] width 61 height 18
click at [791, 117] on li "2025" at bounding box center [781, 117] width 27 height 18
click at [906, 61] on button "Select Month" at bounding box center [933, 61] width 68 height 18
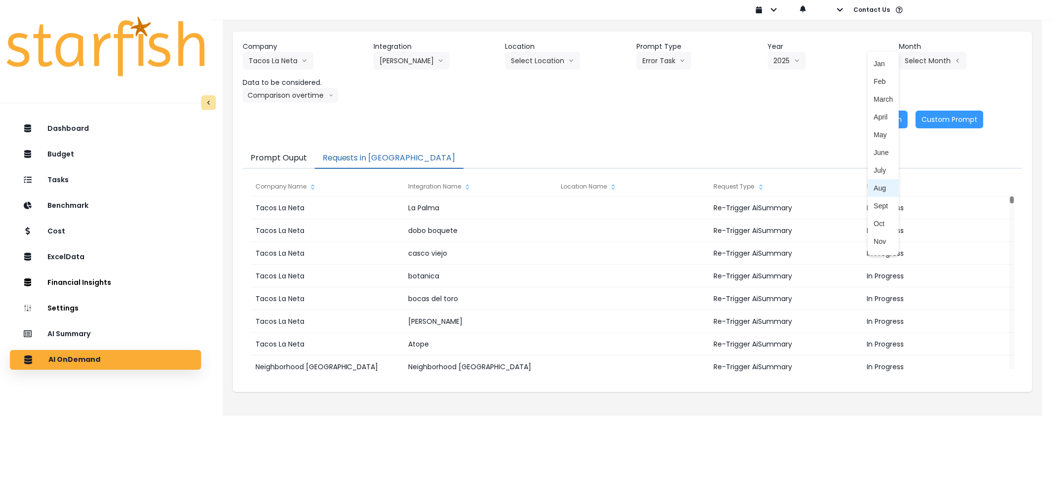
click at [874, 185] on span "Aug" at bounding box center [883, 188] width 19 height 10
click at [887, 125] on button "Re-Run" at bounding box center [889, 120] width 37 height 18
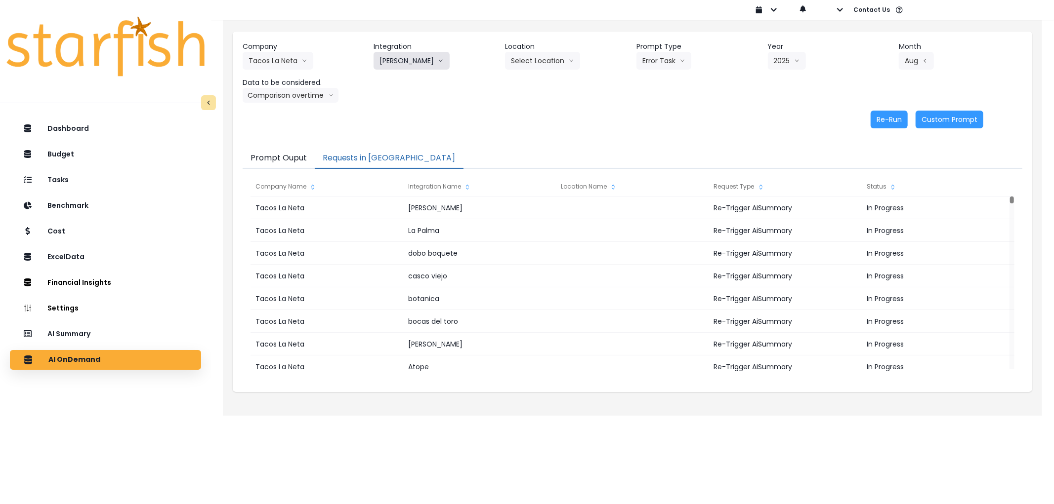
click at [438, 61] on icon "arrow down line" at bounding box center [441, 61] width 6 height 10
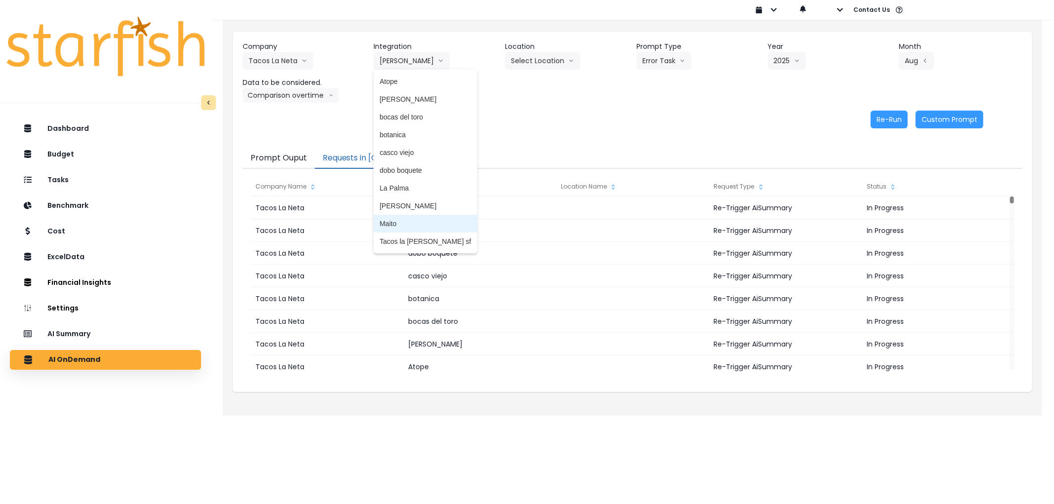
click at [408, 219] on span "Maito" at bounding box center [424, 224] width 91 height 10
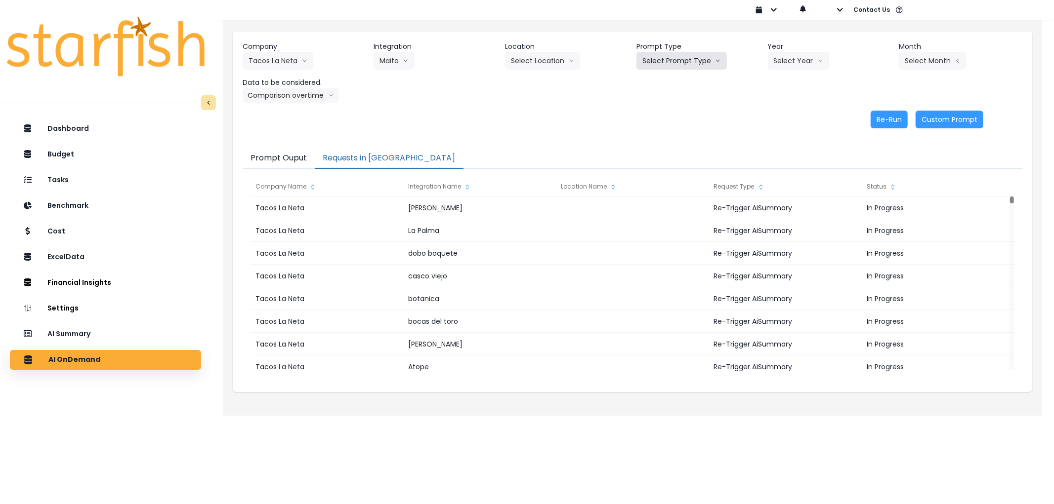
click at [675, 63] on button "Select Prompt Type" at bounding box center [681, 61] width 90 height 18
drag, startPoint x: 669, startPoint y: 115, endPoint x: 742, endPoint y: 86, distance: 77.6
click at [670, 115] on span "Error Task" at bounding box center [670, 117] width 56 height 10
drag, startPoint x: 804, startPoint y: 63, endPoint x: 791, endPoint y: 109, distance: 48.0
click at [804, 66] on button "Select Year" at bounding box center [798, 61] width 61 height 18
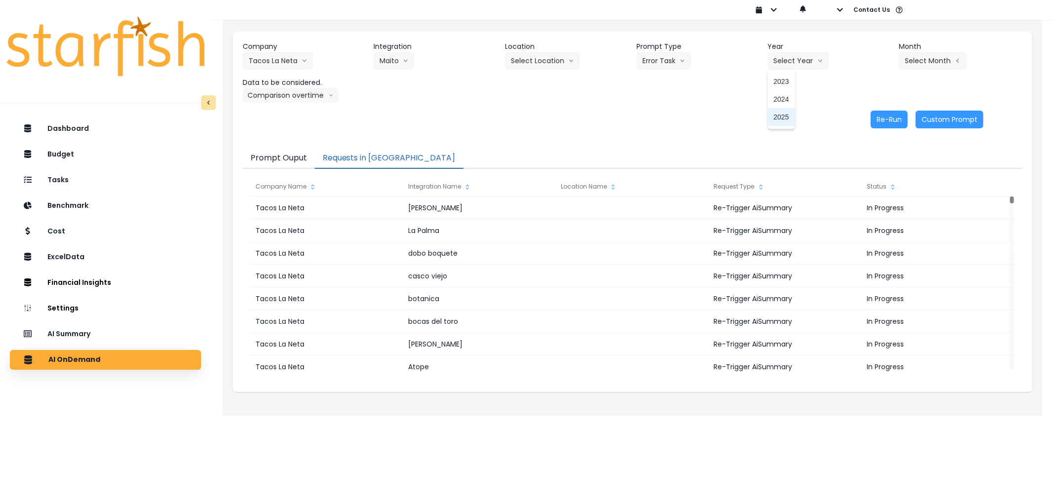
drag, startPoint x: 786, startPoint y: 117, endPoint x: 873, endPoint y: 82, distance: 93.3
click at [788, 117] on span "2025" at bounding box center [781, 117] width 15 height 10
click at [928, 60] on button "Select Month" at bounding box center [933, 61] width 68 height 18
click at [877, 189] on span "Aug" at bounding box center [883, 188] width 19 height 10
click at [893, 114] on button "Re-Run" at bounding box center [889, 120] width 37 height 18
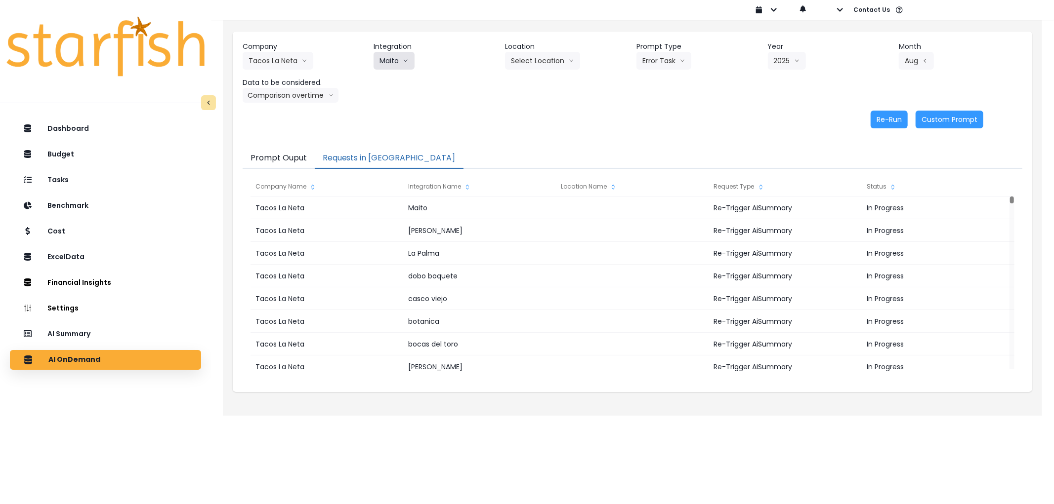
click at [396, 61] on button "Maito" at bounding box center [394, 61] width 41 height 18
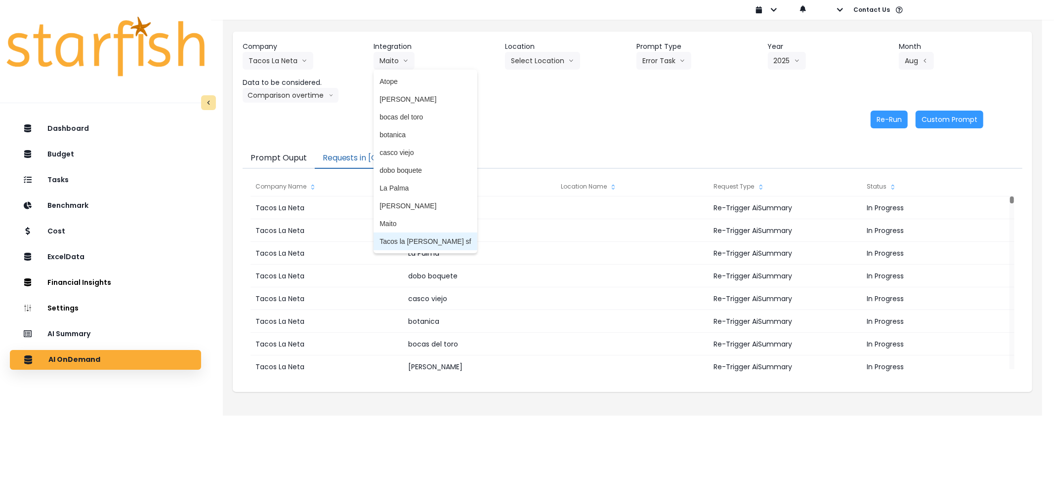
click at [398, 245] on span "Tacos la [PERSON_NAME] sf" at bounding box center [424, 242] width 91 height 10
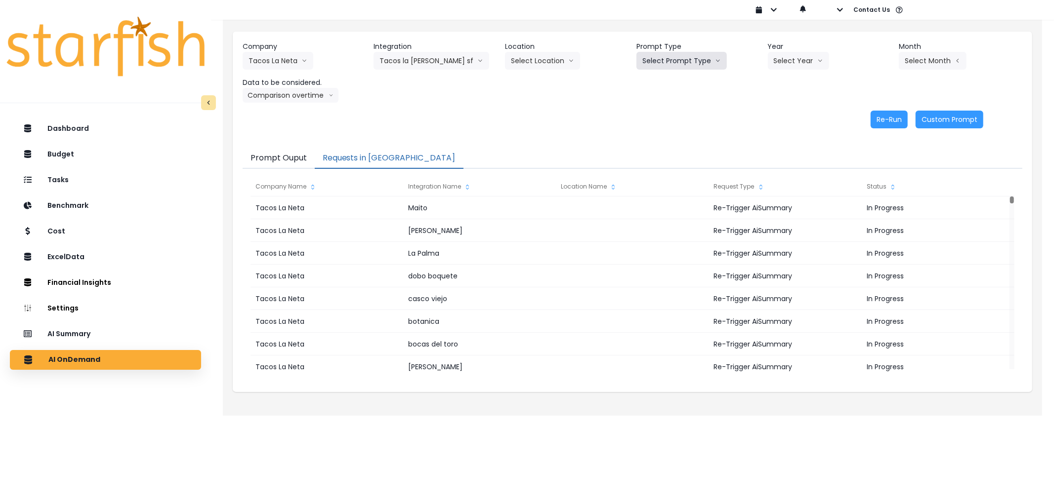
drag, startPoint x: 692, startPoint y: 64, endPoint x: 685, endPoint y: 97, distance: 33.3
click at [692, 67] on button "Select Prompt Type" at bounding box center [681, 61] width 90 height 18
click at [676, 116] on span "Error Task" at bounding box center [670, 117] width 56 height 10
click at [797, 57] on button "Select Year" at bounding box center [798, 61] width 61 height 18
drag, startPoint x: 781, startPoint y: 112, endPoint x: 791, endPoint y: 106, distance: 12.6
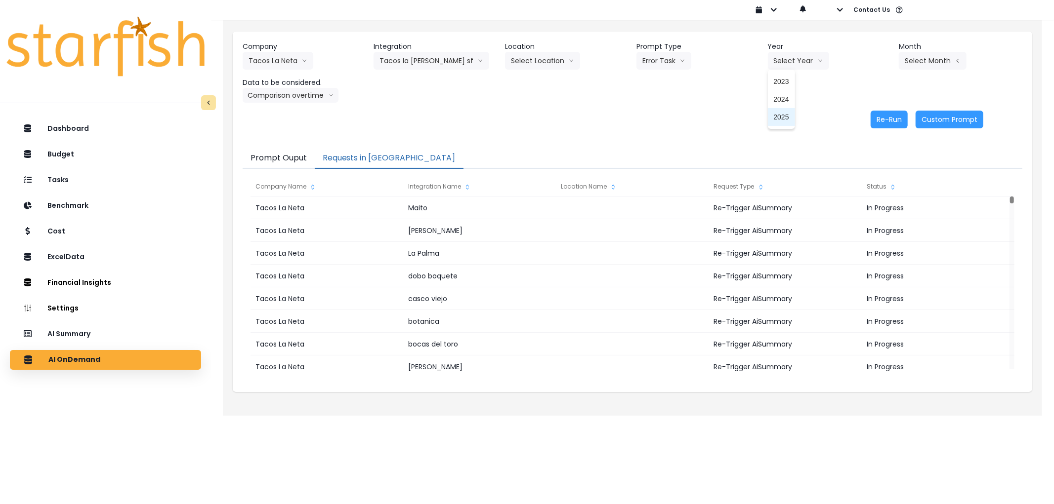
click at [783, 111] on li "2025" at bounding box center [781, 117] width 27 height 18
click at [902, 60] on button "Select Month" at bounding box center [933, 61] width 68 height 18
click at [874, 190] on span "Aug" at bounding box center [883, 188] width 19 height 10
click at [900, 125] on button "Re-Run" at bounding box center [889, 120] width 37 height 18
drag, startPoint x: 282, startPoint y: 63, endPoint x: 289, endPoint y: 71, distance: 10.5
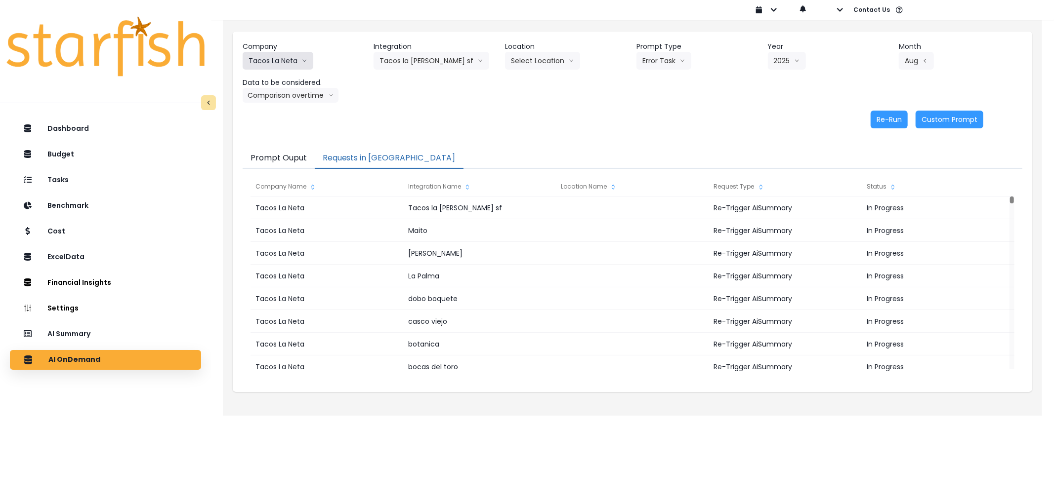
click at [282, 63] on button "Tacos La Neta" at bounding box center [278, 61] width 71 height 18
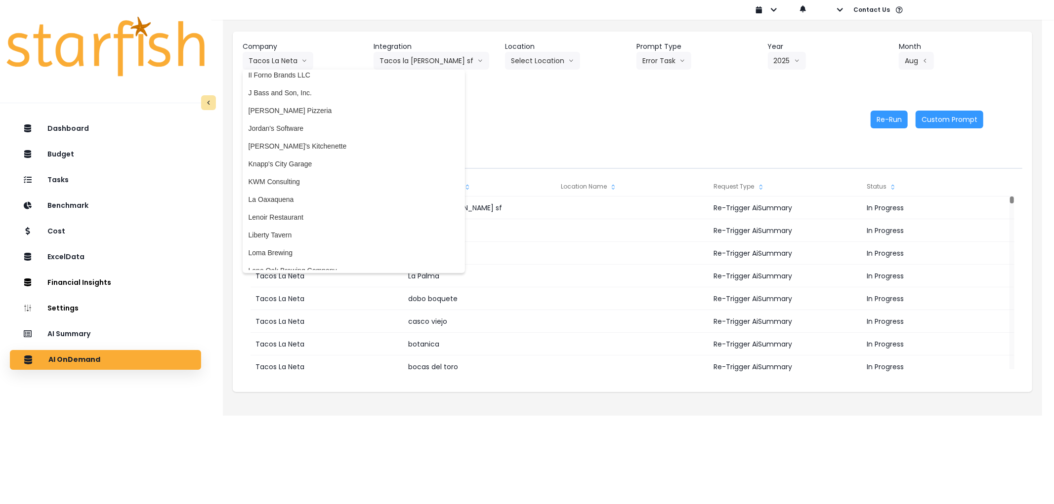
scroll to position [1211, 0]
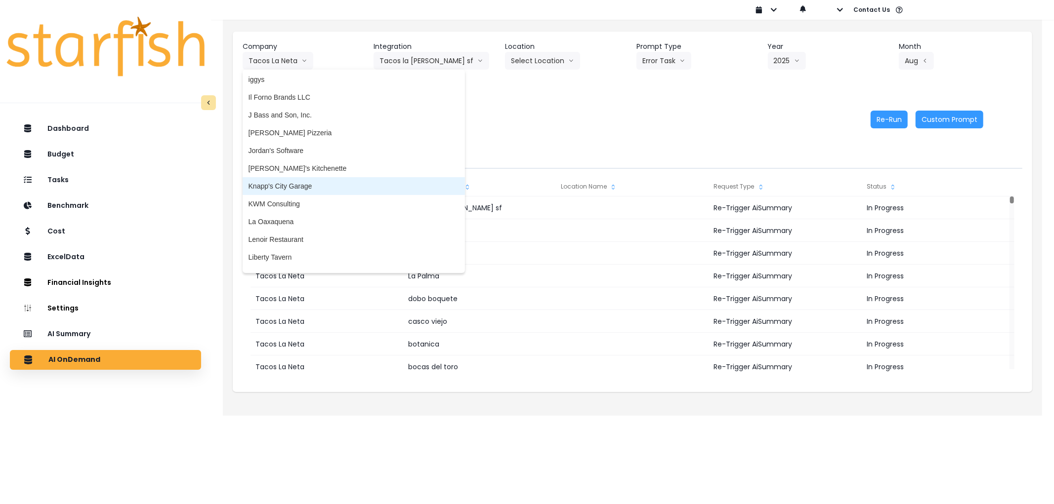
click at [285, 185] on span "Knapp's City Garage" at bounding box center [354, 186] width 210 height 10
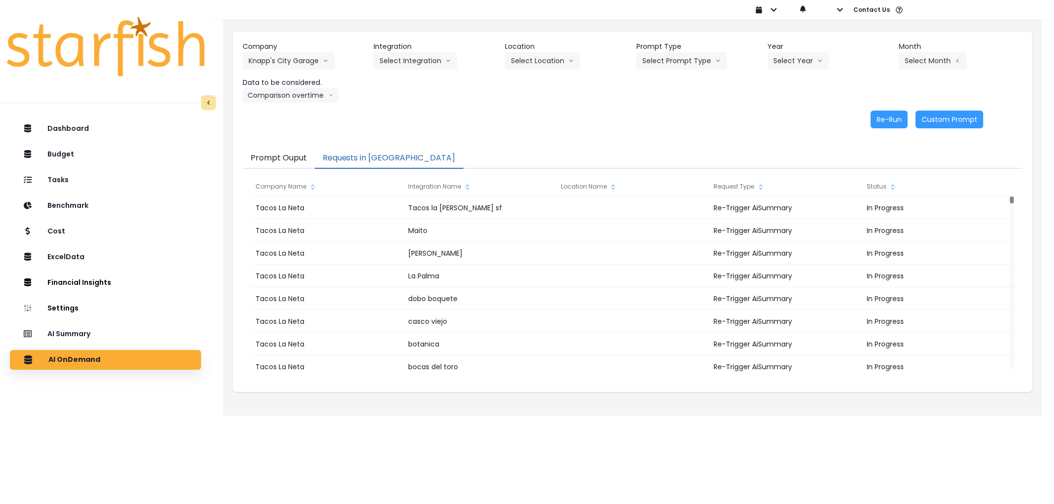
click at [388, 70] on div "Company Knapp's City Garage 86 Costs Asti Bagel Cafe Balance Grille Bald Ginger…" at bounding box center [633, 72] width 780 height 61
click at [395, 67] on button "Select Integration" at bounding box center [415, 61] width 83 height 18
drag, startPoint x: 406, startPoint y: 82, endPoint x: 537, endPoint y: 58, distance: 133.0
click at [406, 82] on span "Quickbooks" at bounding box center [397, 82] width 36 height 10
click at [645, 56] on button "Select Prompt Type" at bounding box center [681, 61] width 90 height 18
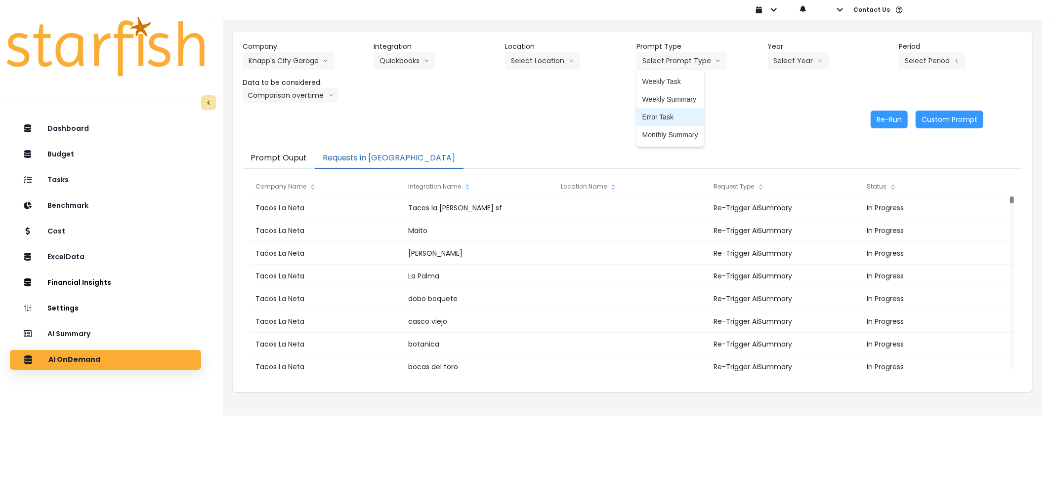
drag, startPoint x: 651, startPoint y: 115, endPoint x: 694, endPoint y: 92, distance: 48.4
click at [651, 115] on span "Error Task" at bounding box center [670, 117] width 56 height 10
click at [757, 63] on div "Prompt Type Error Task Weekly Task Weekly Summary Error Task Monthly Summary" at bounding box center [698, 56] width 124 height 28
